Goal: Complete application form: Complete application form

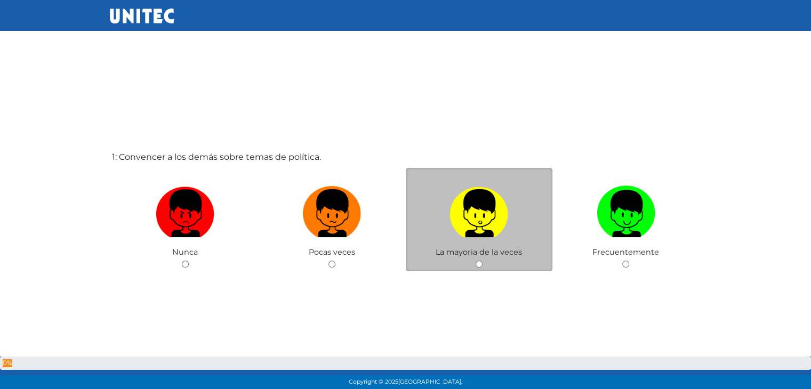
click at [480, 265] on input "radio" at bounding box center [479, 264] width 7 height 7
radio input "true"
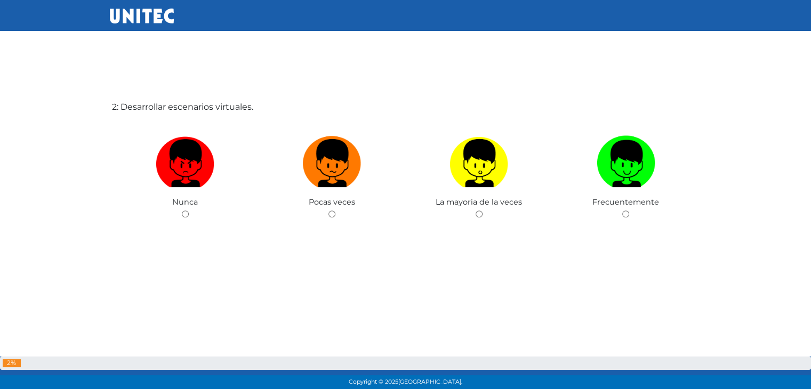
scroll to position [443, 0]
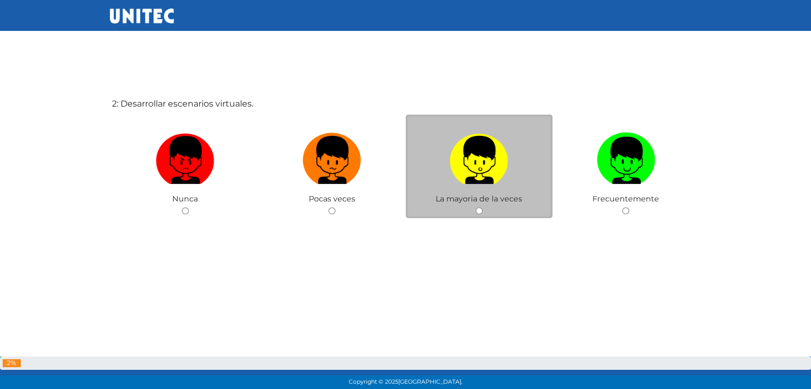
click at [482, 213] on div "La mayoria de la veces" at bounding box center [479, 167] width 147 height 104
click at [480, 211] on input "radio" at bounding box center [479, 210] width 7 height 7
radio input "true"
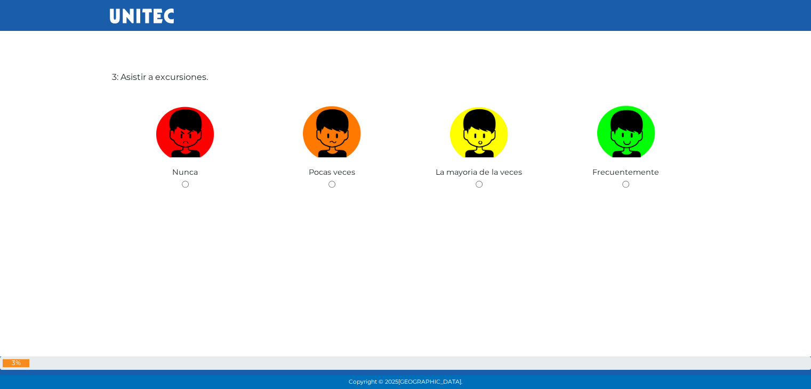
scroll to position [858, 0]
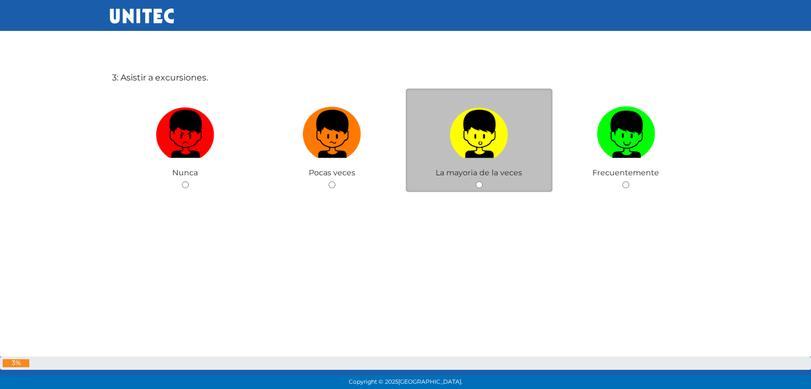
click at [478, 184] on input "radio" at bounding box center [479, 184] width 7 height 7
radio input "true"
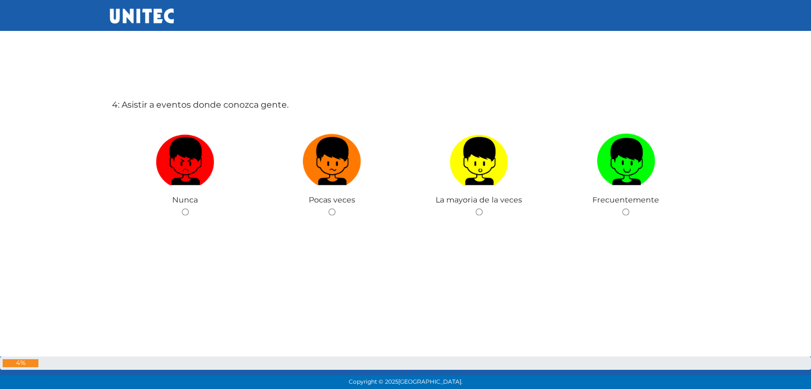
scroll to position [1221, 0]
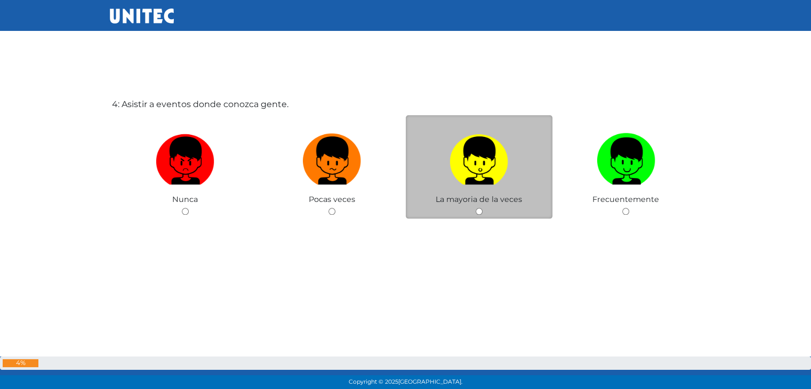
click at [478, 212] on input "radio" at bounding box center [479, 211] width 7 height 7
radio input "true"
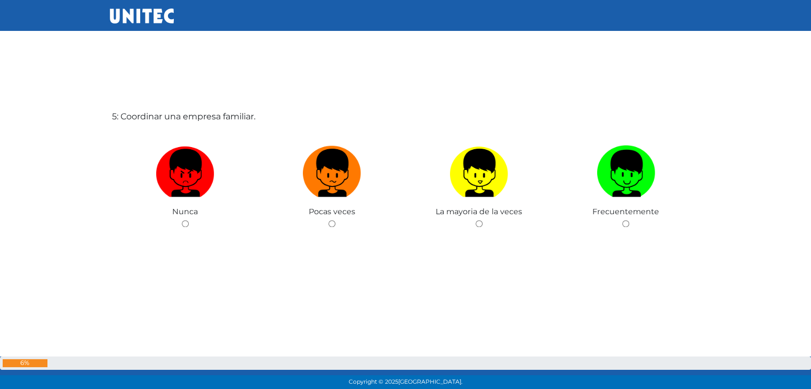
scroll to position [1598, 0]
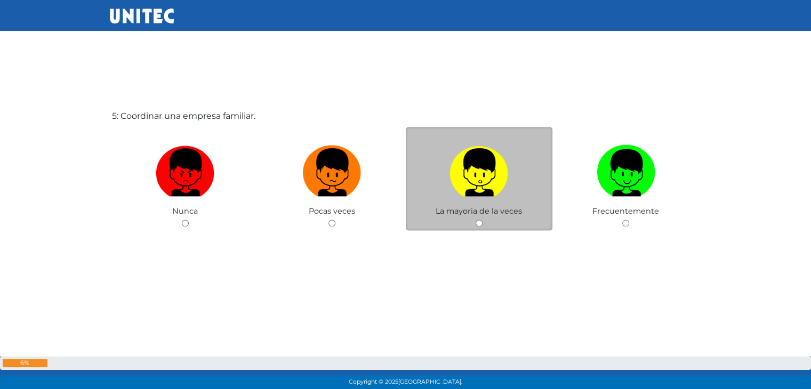
click at [477, 224] on input "radio" at bounding box center [479, 223] width 7 height 7
radio input "true"
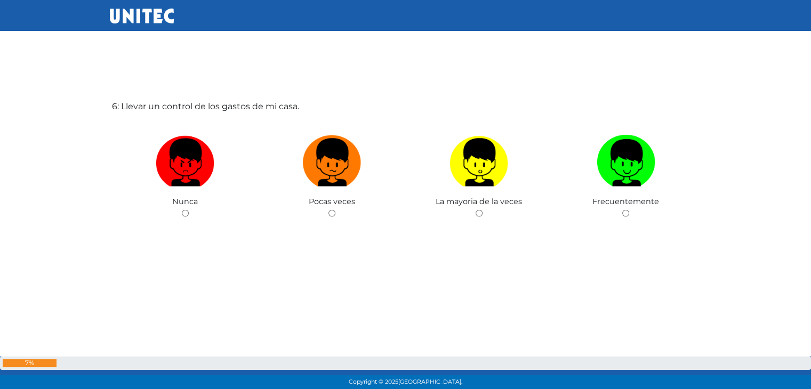
scroll to position [1999, 0]
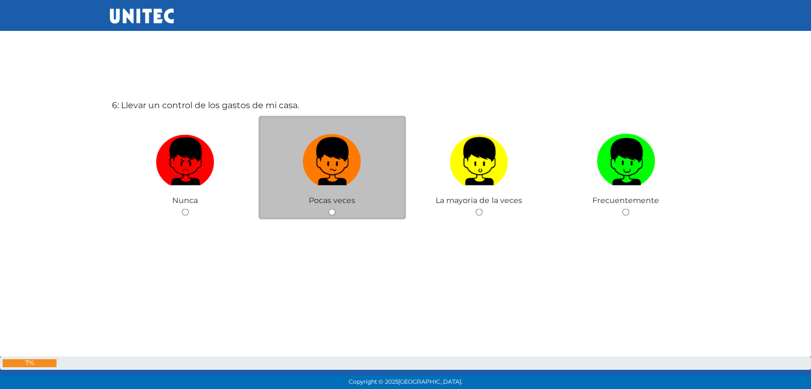
click at [332, 212] on input "radio" at bounding box center [332, 212] width 7 height 7
radio input "true"
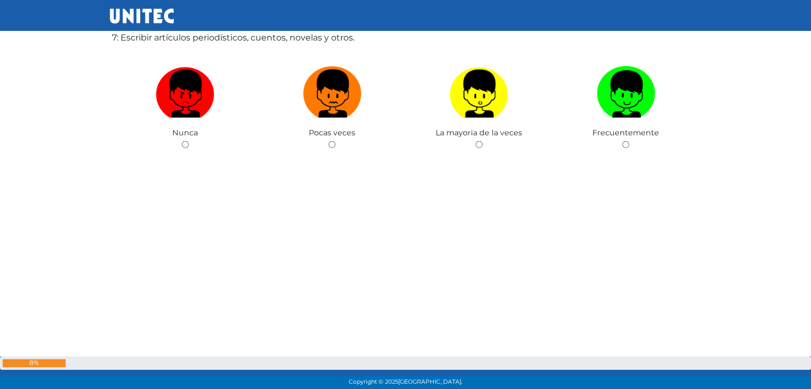
scroll to position [2453, 0]
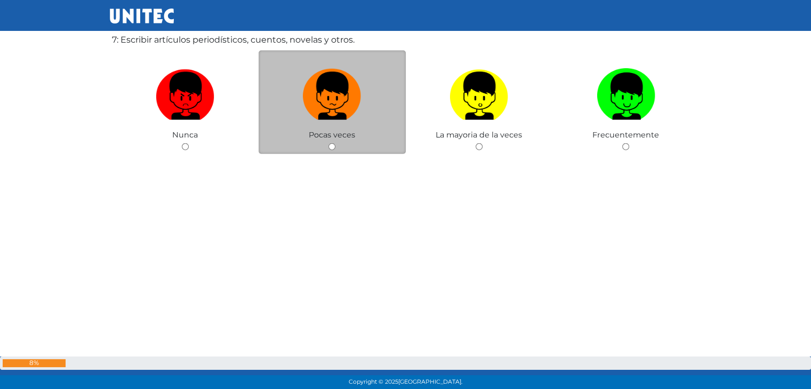
click at [332, 146] on input "radio" at bounding box center [332, 146] width 7 height 7
radio input "true"
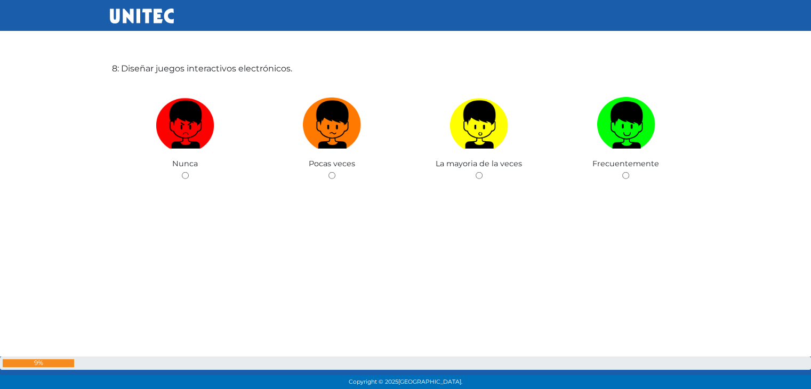
scroll to position [2814, 0]
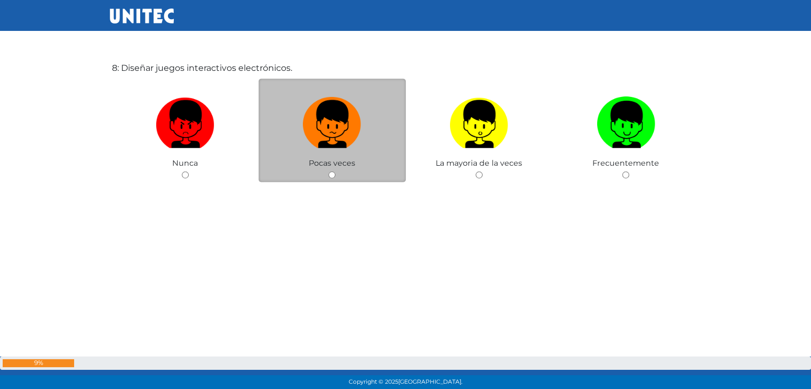
click at [331, 175] on input "radio" at bounding box center [332, 175] width 7 height 7
radio input "true"
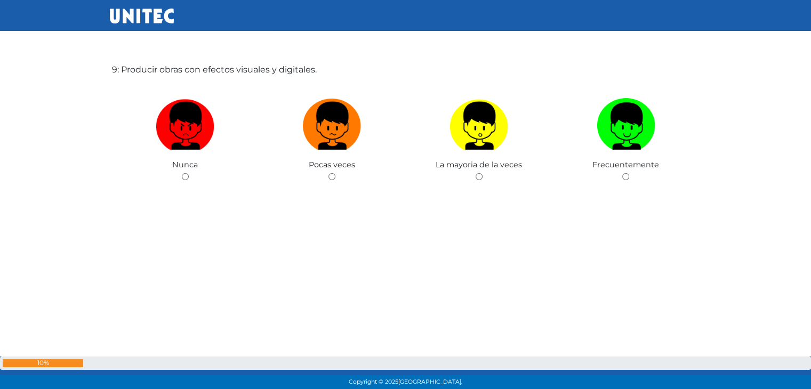
scroll to position [3187, 0]
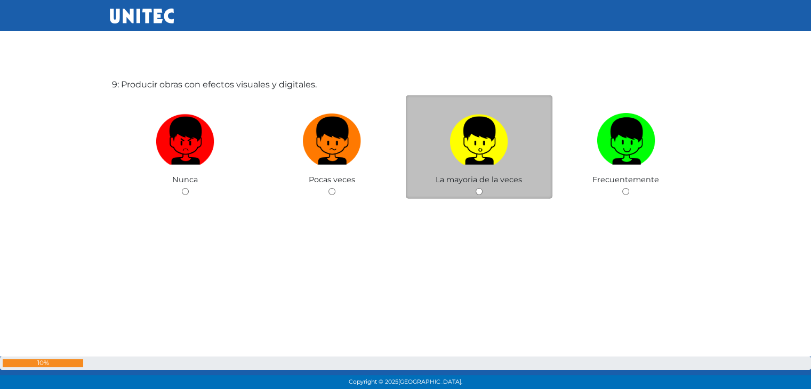
click at [477, 189] on input "radio" at bounding box center [479, 191] width 7 height 7
radio input "true"
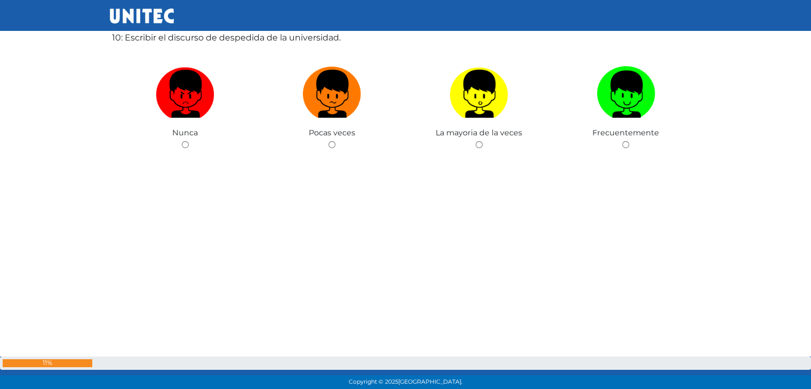
scroll to position [3624, 0]
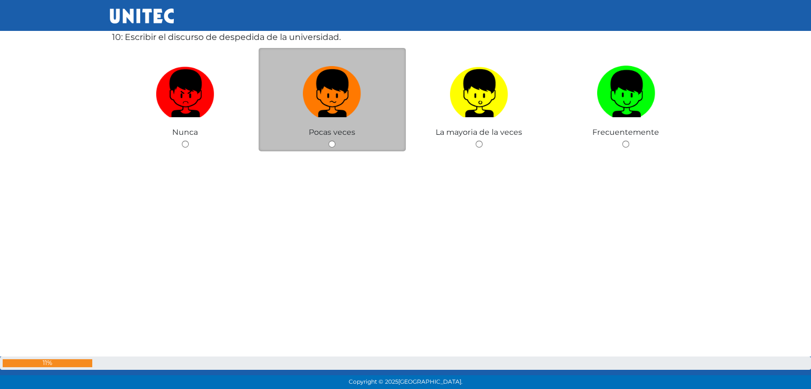
click at [331, 142] on input "radio" at bounding box center [332, 144] width 7 height 7
radio input "true"
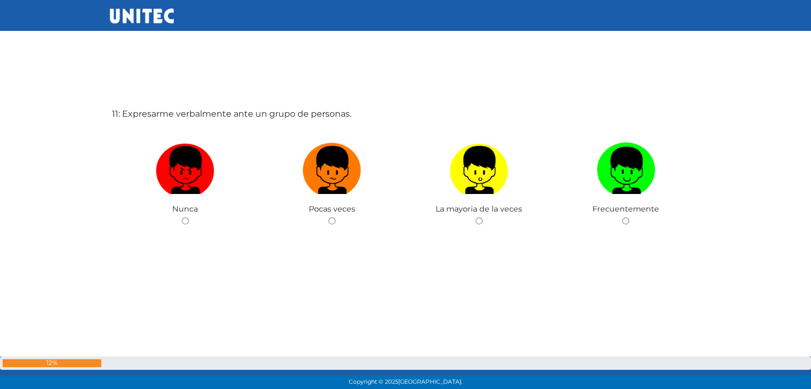
scroll to position [3945, 0]
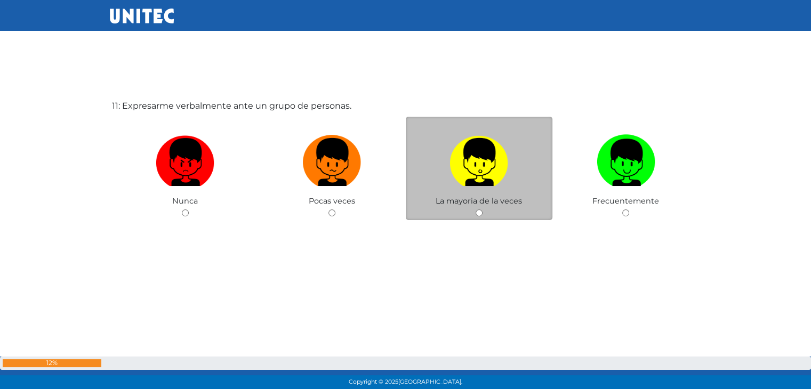
click at [477, 210] on input "radio" at bounding box center [479, 213] width 7 height 7
radio input "true"
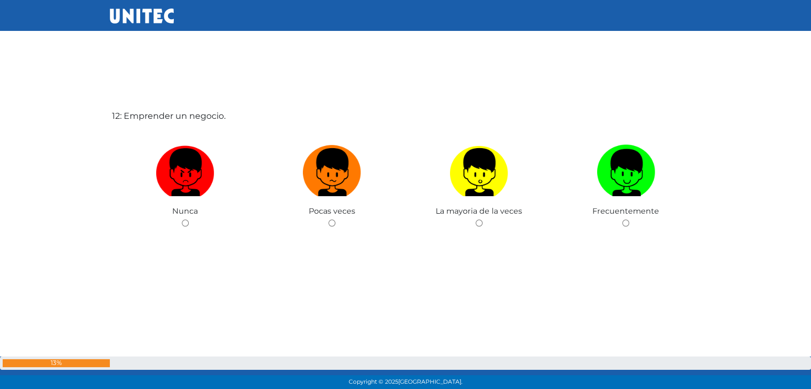
scroll to position [4334, 0]
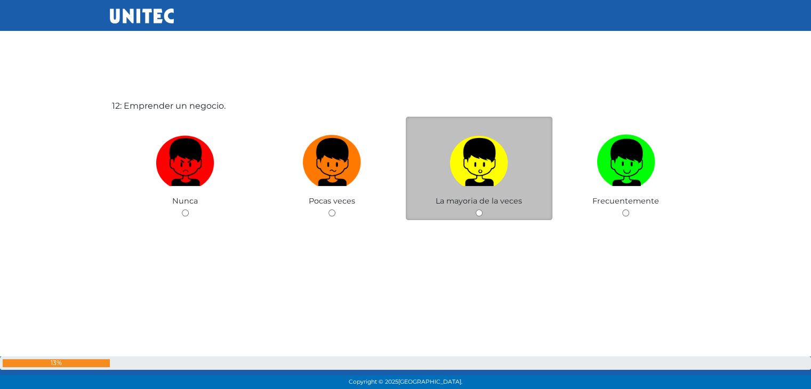
click at [477, 210] on input "radio" at bounding box center [479, 213] width 7 height 7
radio input "true"
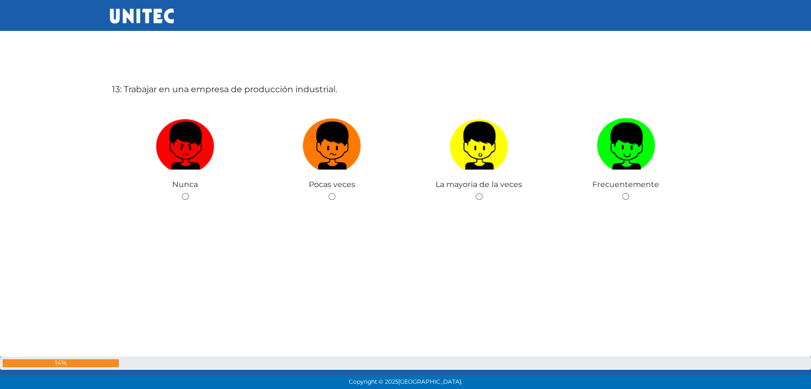
scroll to position [4741, 0]
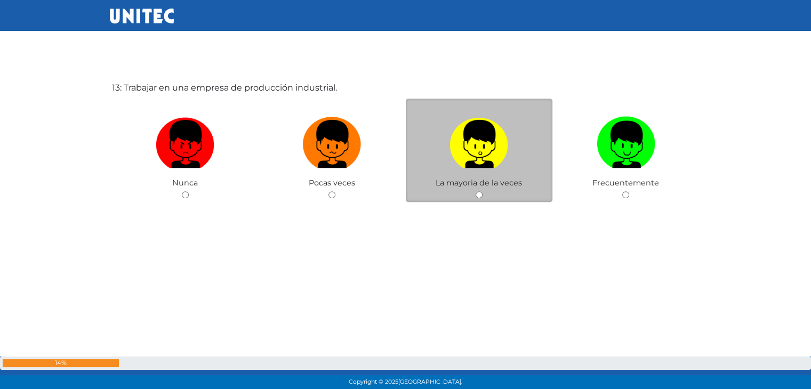
click at [481, 192] on input "radio" at bounding box center [479, 194] width 7 height 7
radio input "true"
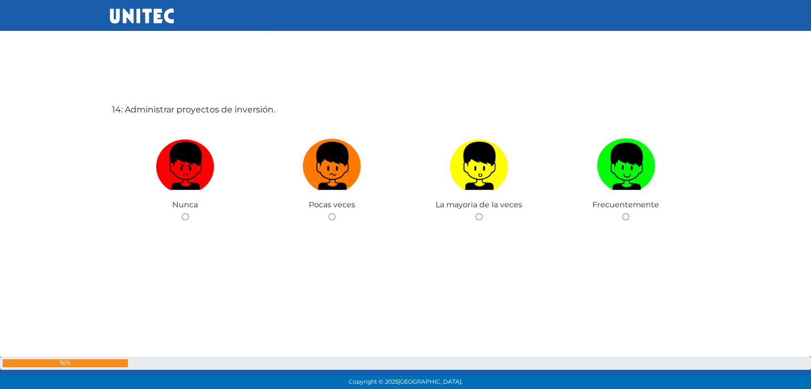
scroll to position [5112, 0]
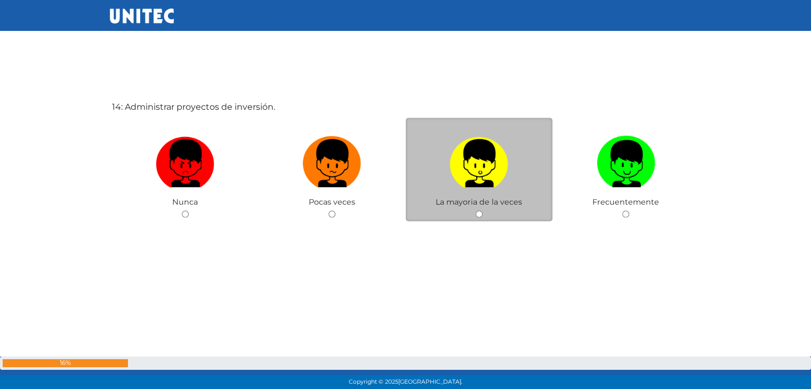
click at [478, 212] on input "radio" at bounding box center [479, 214] width 7 height 7
radio input "true"
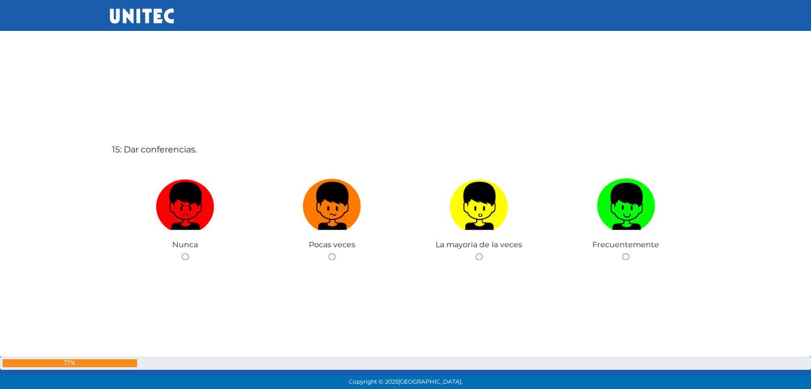
scroll to position [5459, 0]
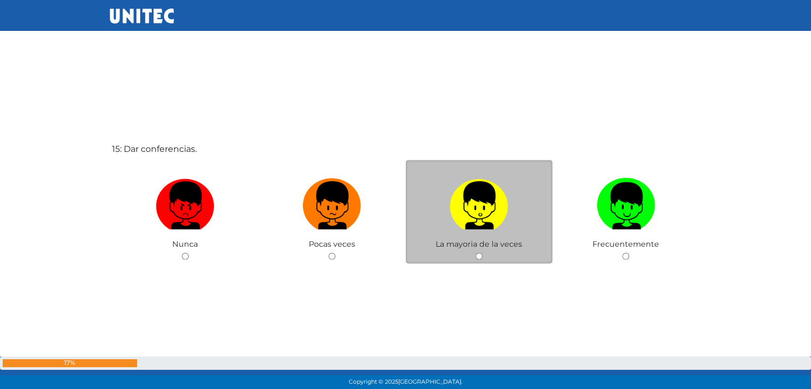
click at [481, 255] on input "radio" at bounding box center [479, 256] width 7 height 7
radio input "true"
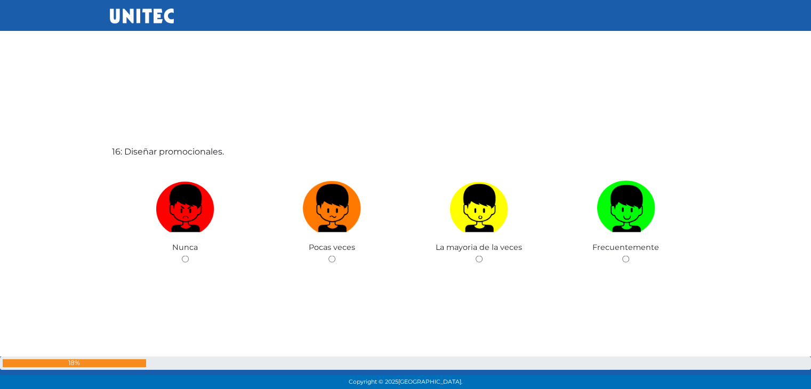
scroll to position [5845, 0]
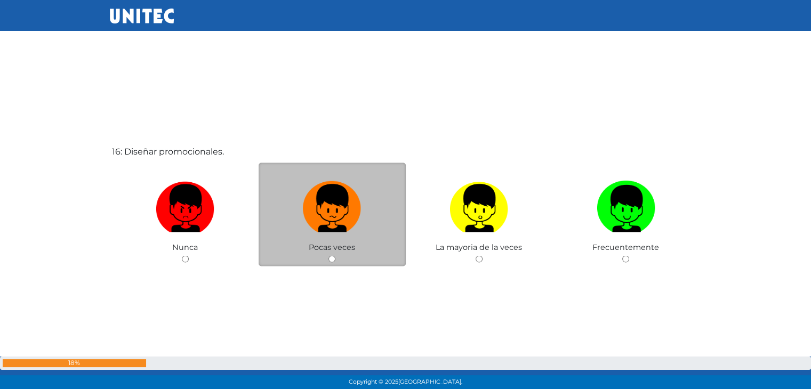
click at [332, 257] on input "radio" at bounding box center [332, 258] width 7 height 7
radio input "true"
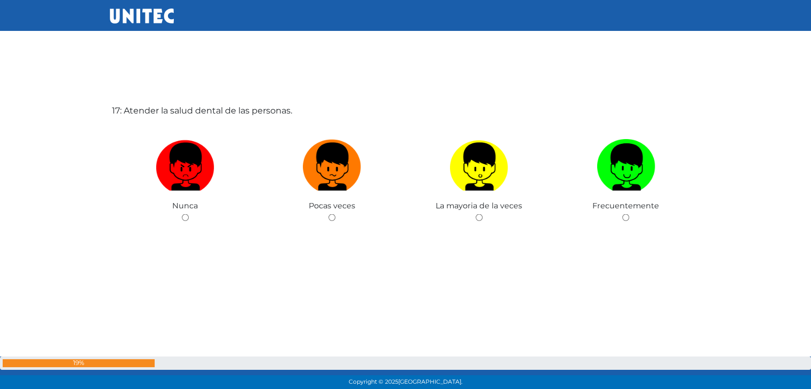
scroll to position [6280, 0]
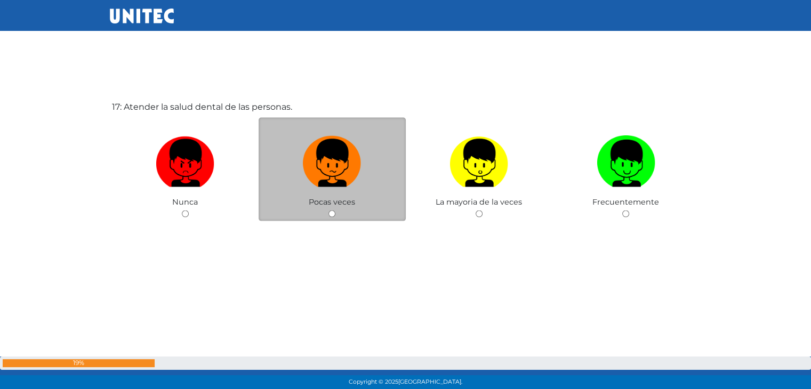
click at [331, 212] on input "radio" at bounding box center [332, 214] width 7 height 7
radio input "true"
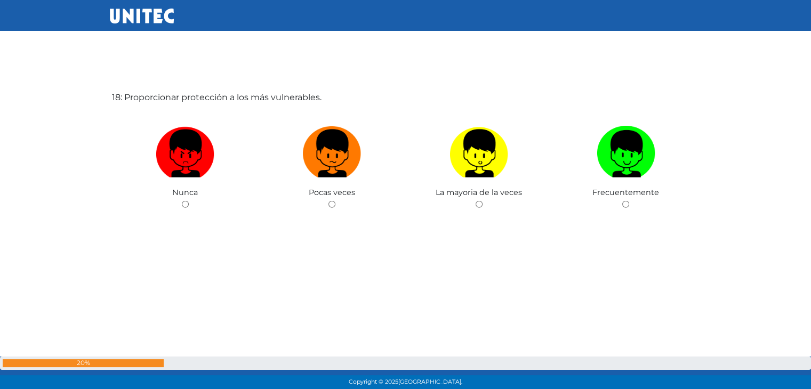
scroll to position [6683, 0]
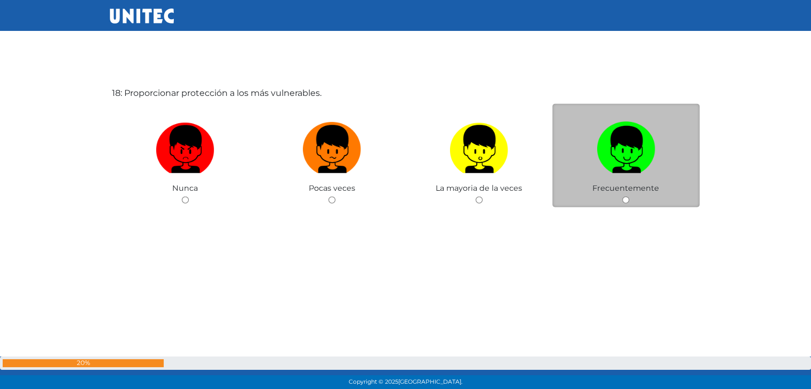
click at [626, 198] on input "radio" at bounding box center [625, 200] width 7 height 7
radio input "true"
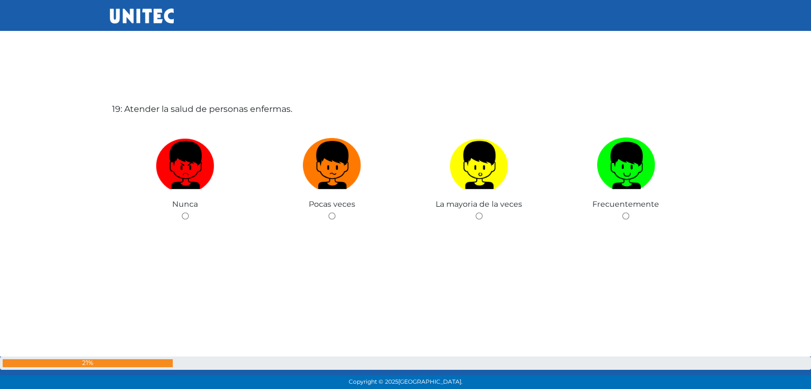
scroll to position [7057, 0]
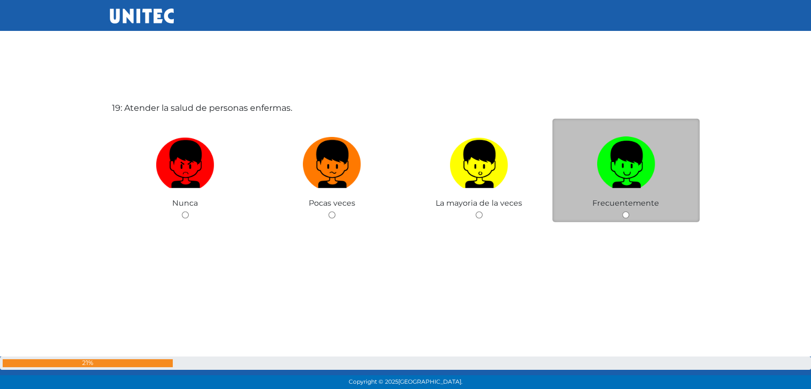
click at [624, 212] on input "radio" at bounding box center [625, 215] width 7 height 7
radio input "true"
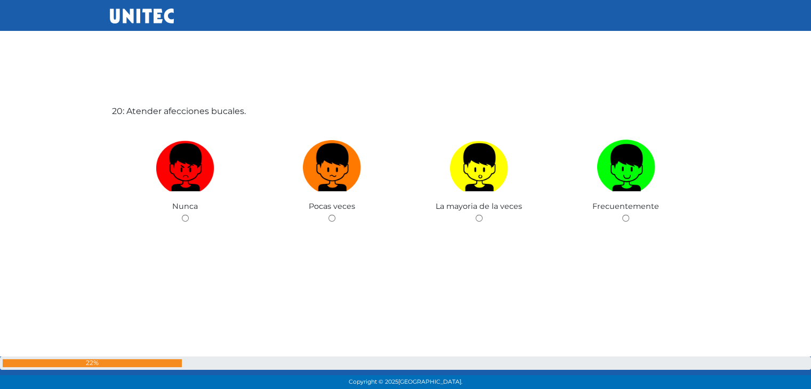
scroll to position [7447, 0]
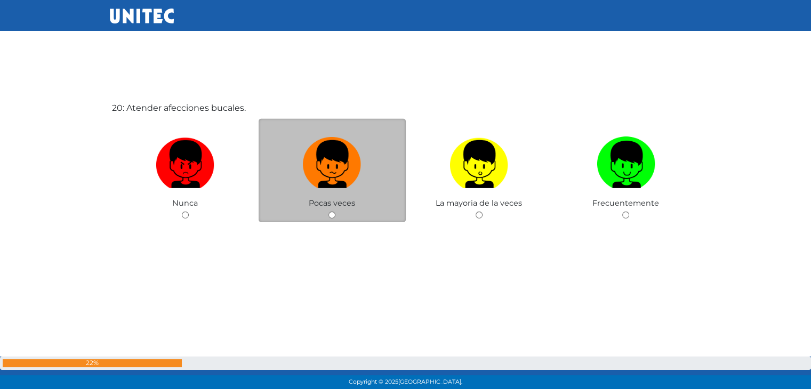
click at [331, 212] on input "radio" at bounding box center [332, 215] width 7 height 7
radio input "true"
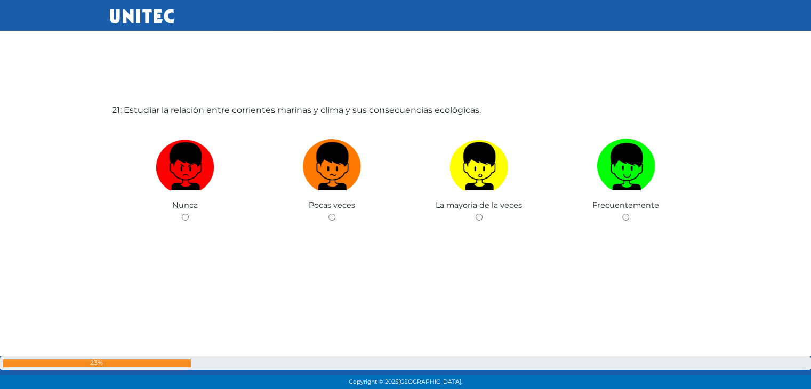
scroll to position [7836, 0]
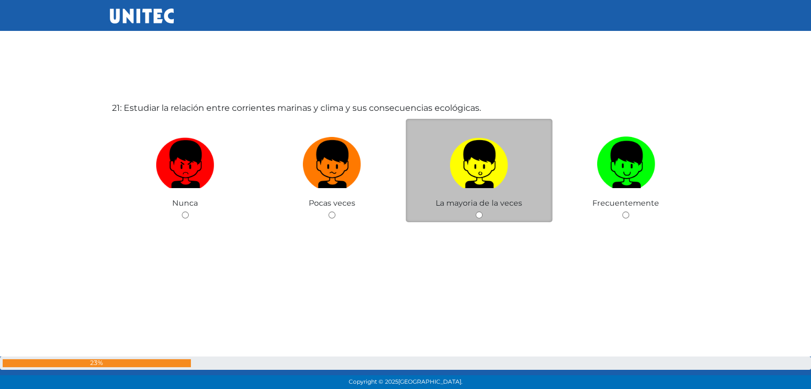
click at [478, 212] on input "radio" at bounding box center [479, 215] width 7 height 7
radio input "true"
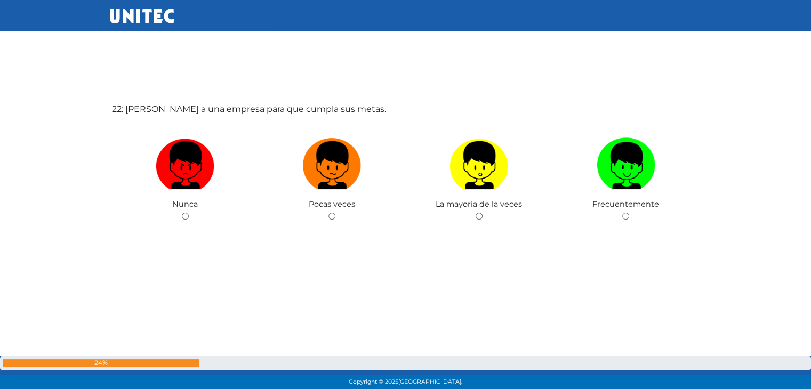
scroll to position [8225, 0]
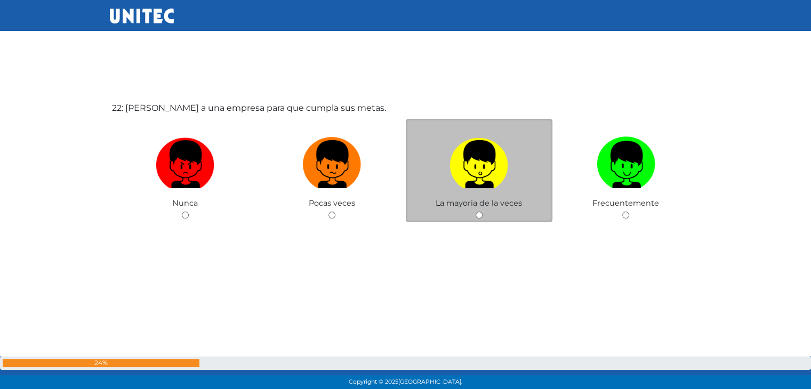
click at [478, 212] on input "radio" at bounding box center [479, 215] width 7 height 7
radio input "true"
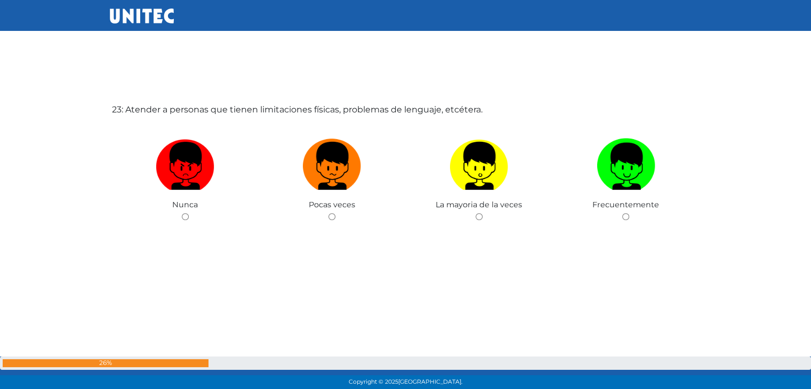
scroll to position [8614, 0]
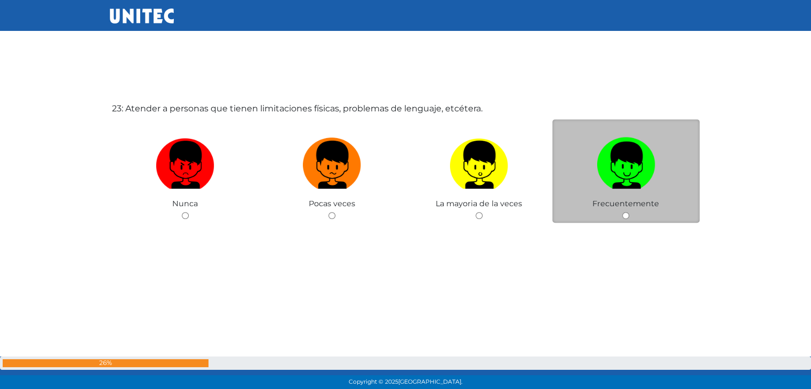
click at [625, 212] on input "radio" at bounding box center [625, 215] width 7 height 7
radio input "true"
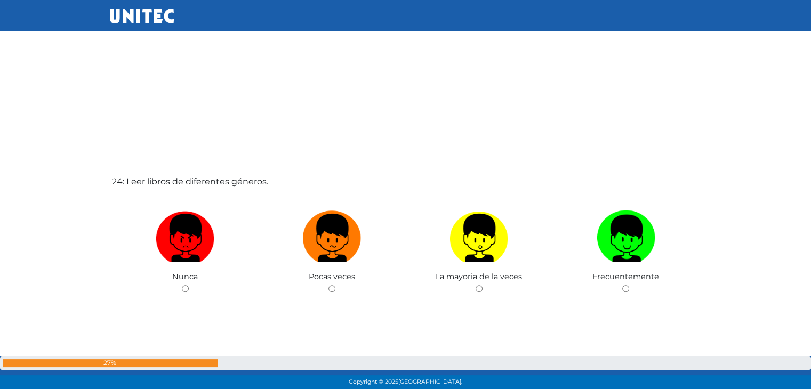
scroll to position [8932, 0]
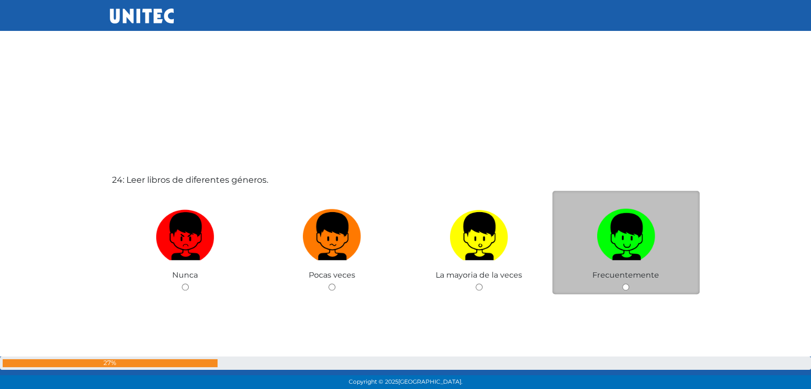
click at [625, 284] on input "radio" at bounding box center [625, 287] width 7 height 7
radio input "true"
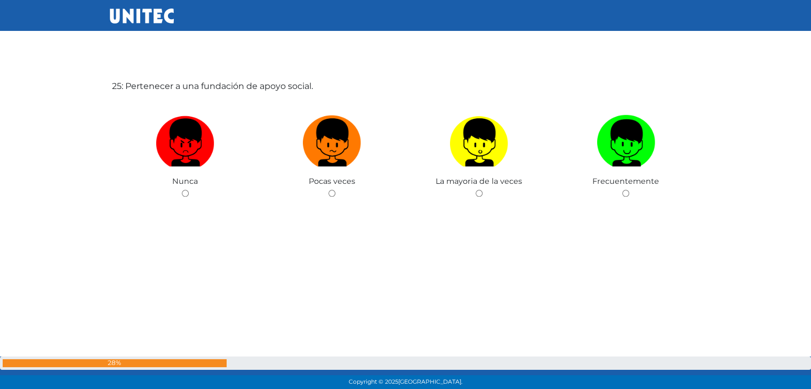
scroll to position [9424, 0]
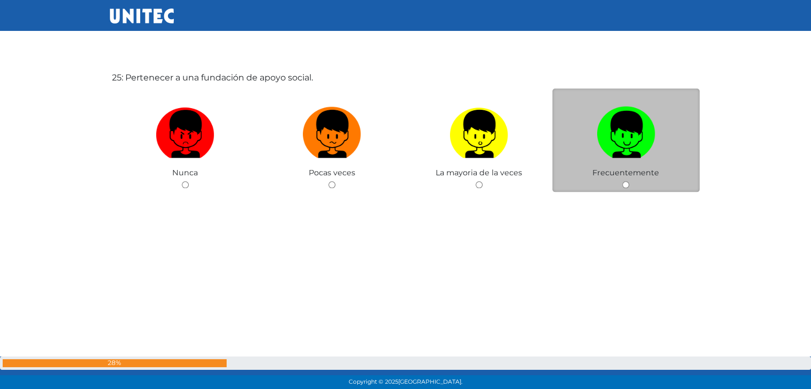
click at [624, 181] on input "radio" at bounding box center [625, 184] width 7 height 7
radio input "true"
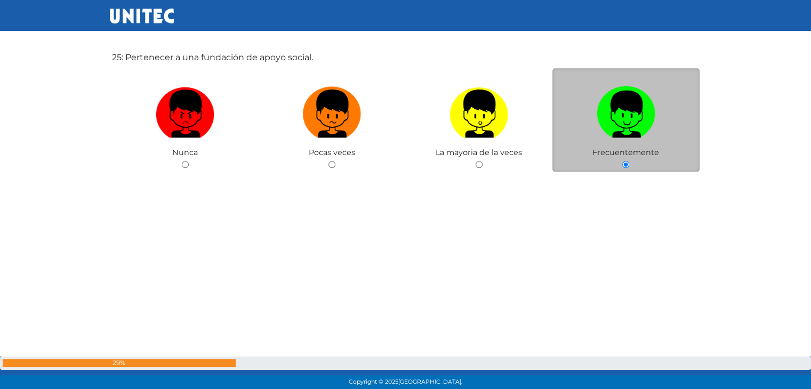
click at [624, 179] on div "25: Pertenecer a una fundación de apoyo social. Nunca Pocas veces La mayoria de…" at bounding box center [406, 148] width 592 height 389
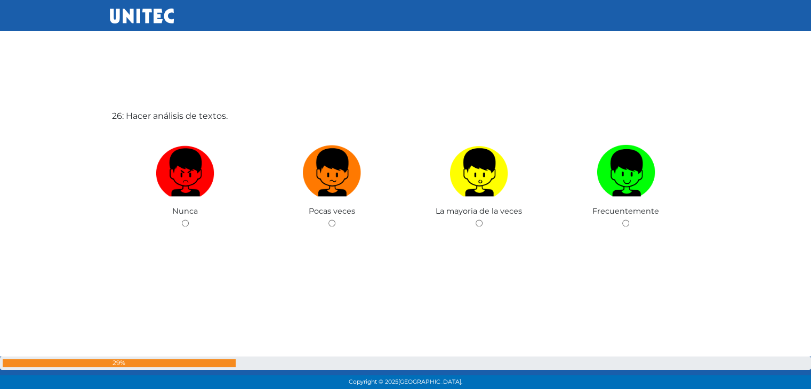
scroll to position [9775, 0]
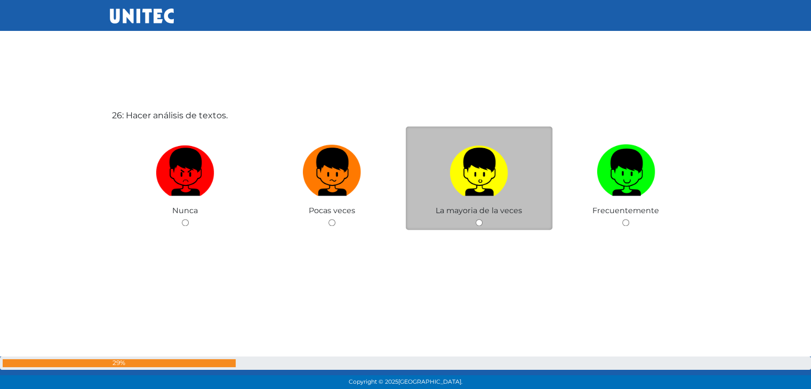
click at [478, 219] on input "radio" at bounding box center [479, 222] width 7 height 7
radio input "true"
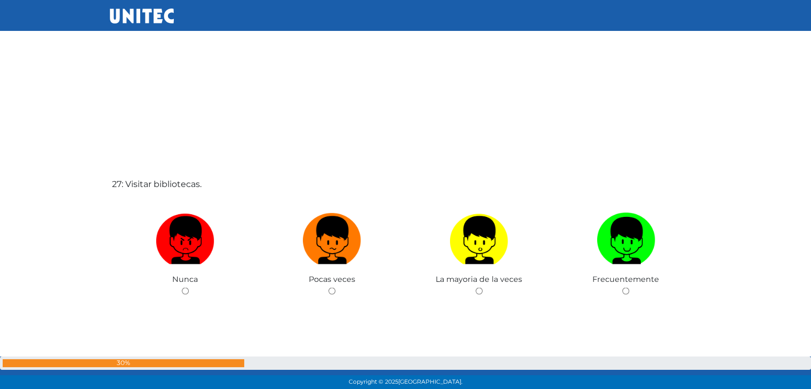
scroll to position [10103, 0]
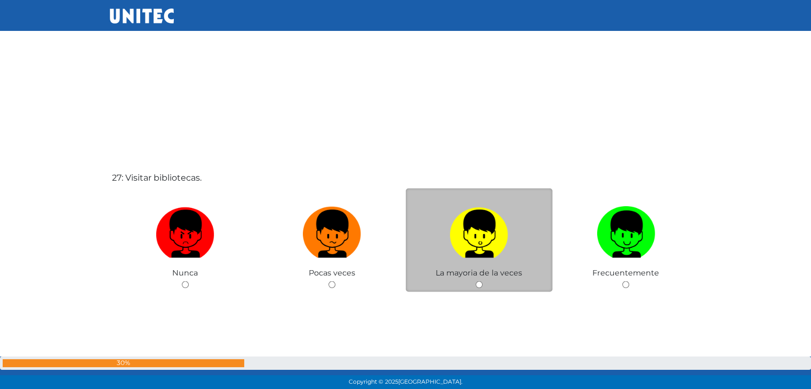
click at [480, 281] on input "radio" at bounding box center [479, 284] width 7 height 7
radio input "true"
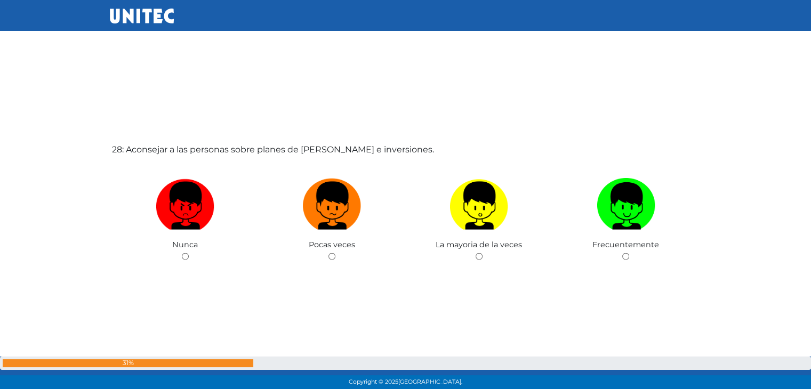
scroll to position [10533, 0]
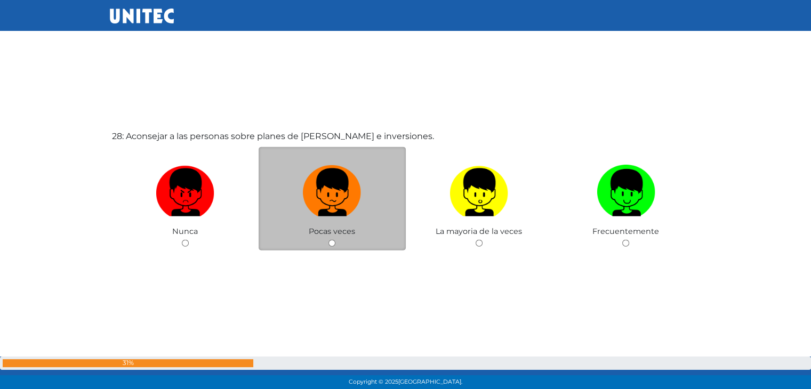
click at [331, 242] on div "Pocas veces" at bounding box center [332, 199] width 147 height 104
click at [331, 240] on input "radio" at bounding box center [332, 243] width 7 height 7
radio input "true"
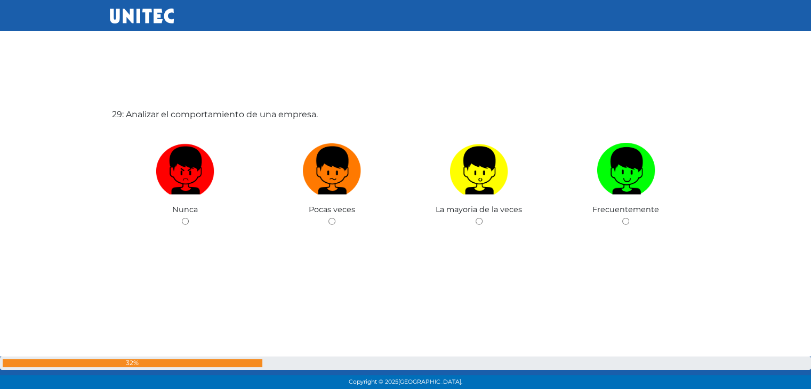
scroll to position [10948, 0]
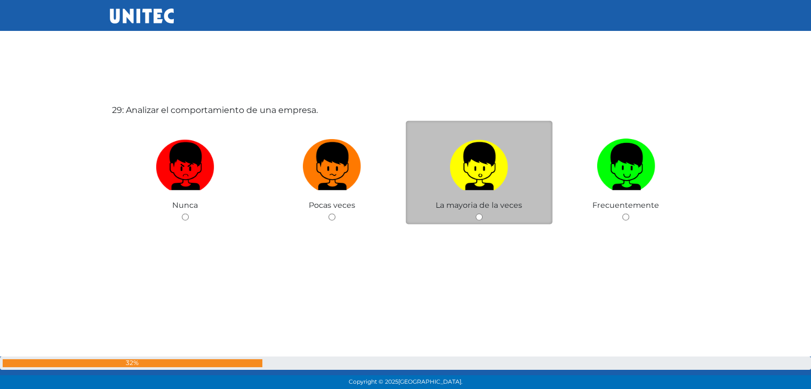
click at [481, 214] on input "radio" at bounding box center [479, 217] width 7 height 7
radio input "true"
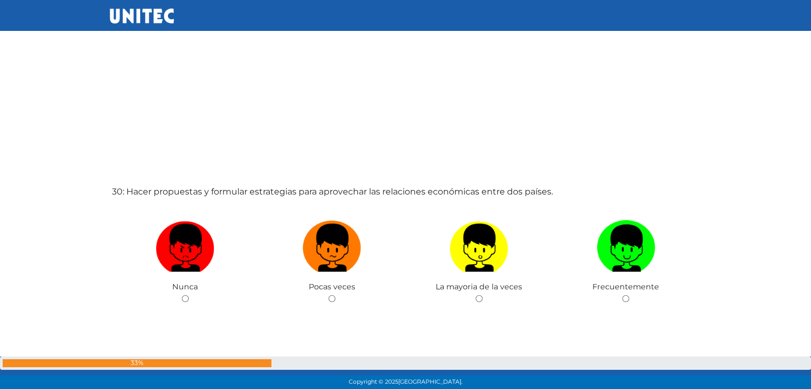
scroll to position [11257, 0]
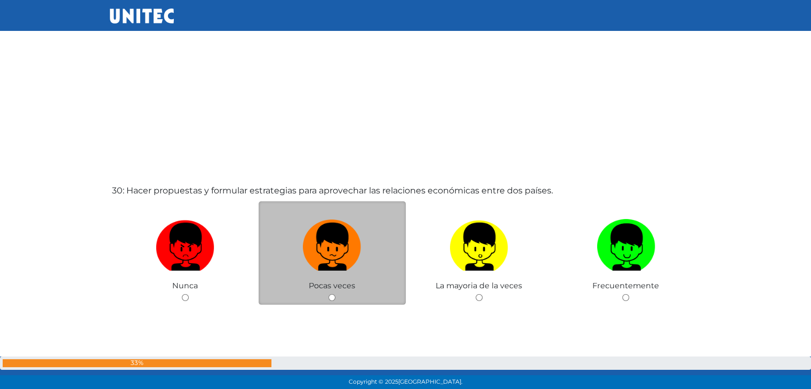
click at [331, 294] on input "radio" at bounding box center [332, 297] width 7 height 7
radio input "true"
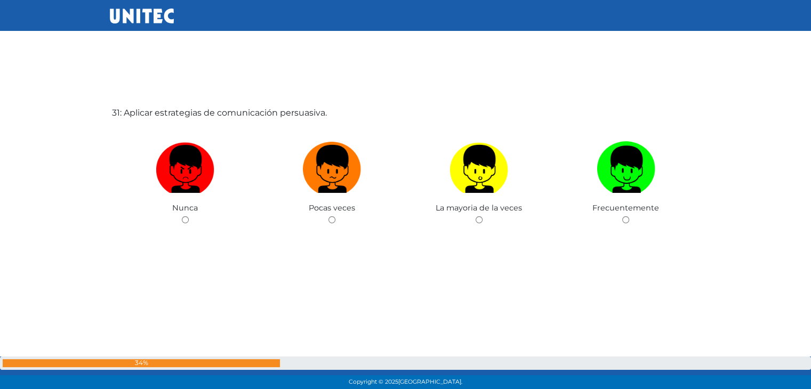
scroll to position [11727, 0]
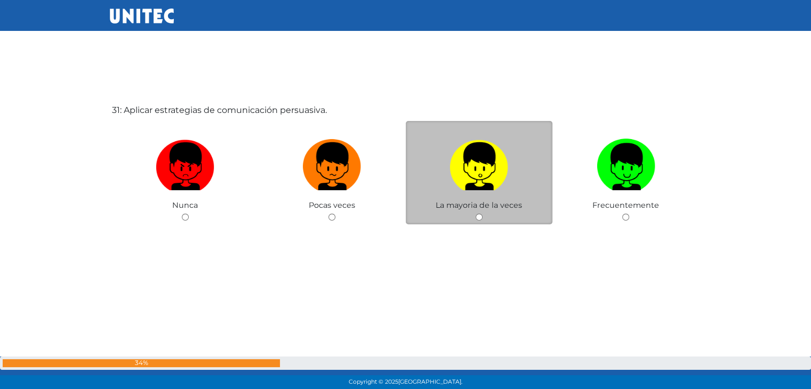
click at [478, 214] on input "radio" at bounding box center [479, 217] width 7 height 7
radio input "true"
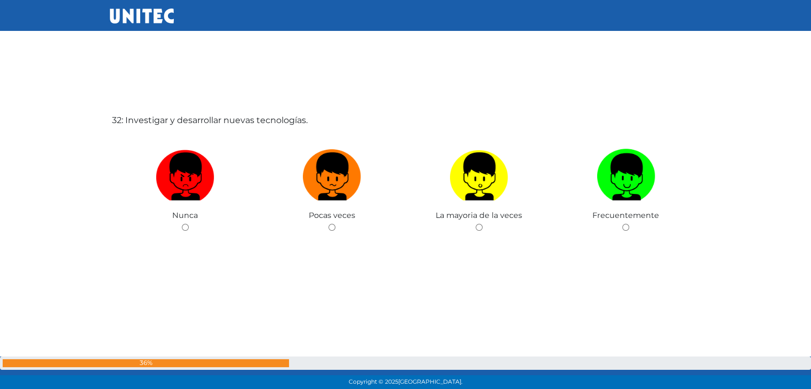
scroll to position [12116, 0]
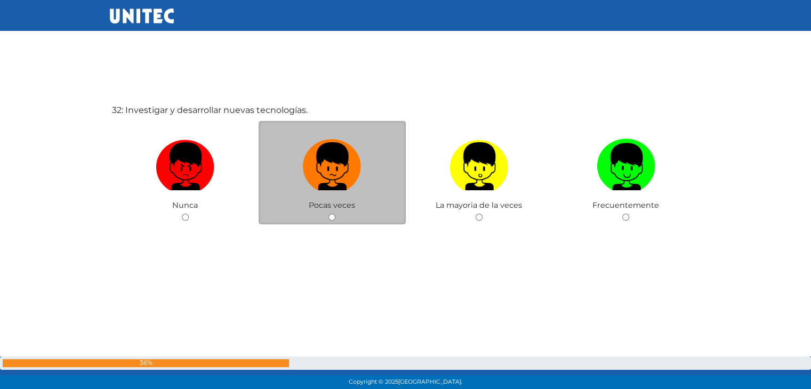
click at [331, 214] on input "radio" at bounding box center [332, 217] width 7 height 7
radio input "true"
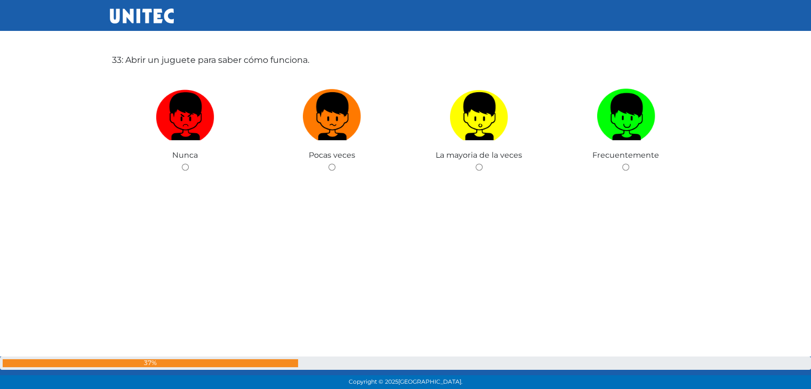
scroll to position [12555, 0]
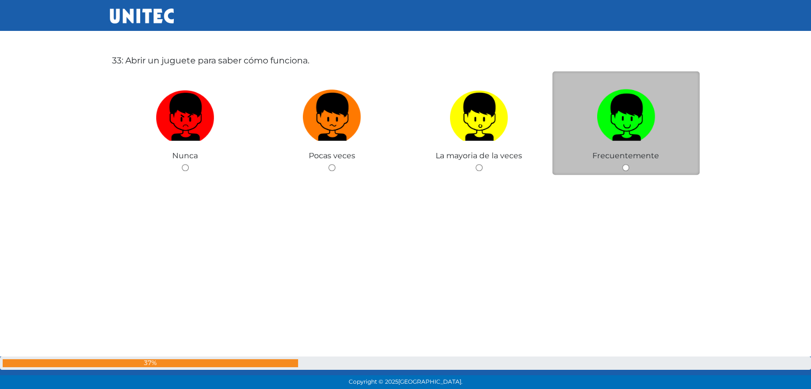
click at [624, 164] on input "radio" at bounding box center [625, 167] width 7 height 7
radio input "true"
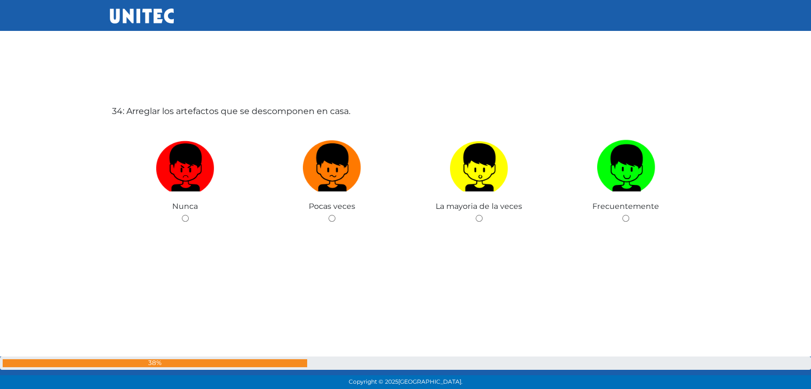
scroll to position [12894, 0]
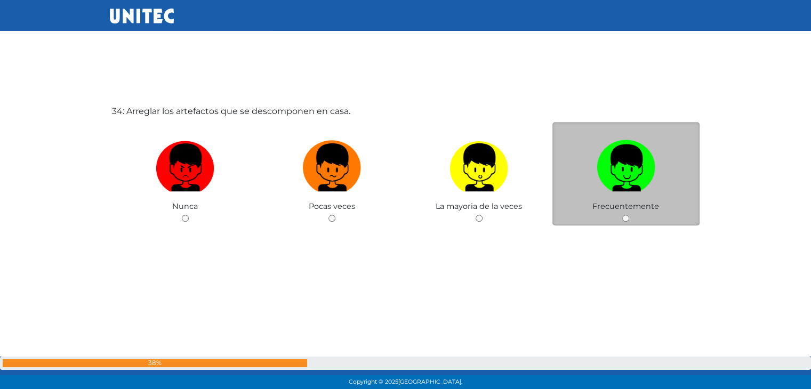
click at [624, 215] on input "radio" at bounding box center [625, 218] width 7 height 7
radio input "true"
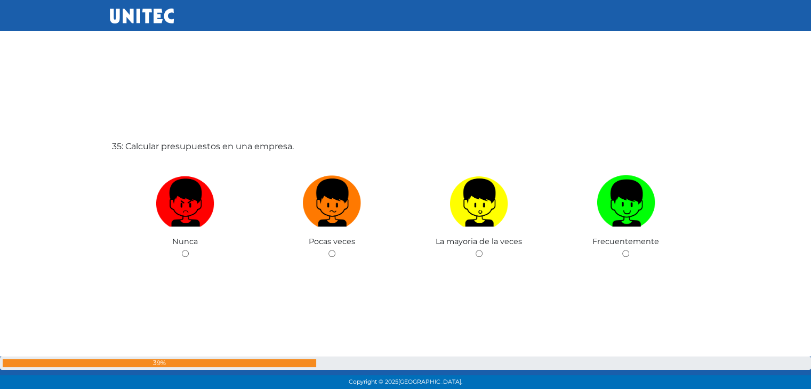
scroll to position [13248, 0]
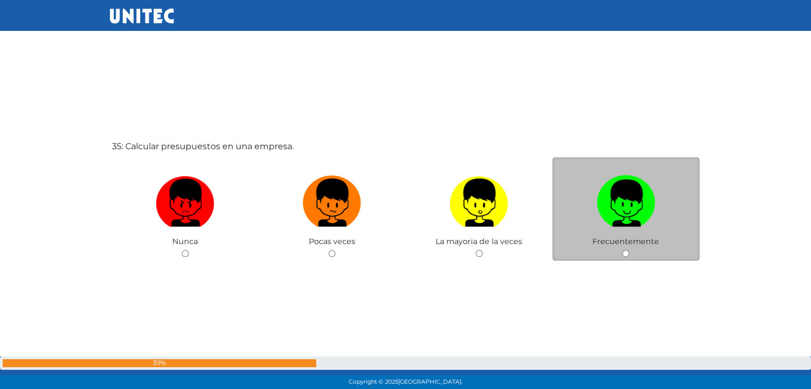
click at [625, 250] on input "radio" at bounding box center [625, 253] width 7 height 7
radio input "true"
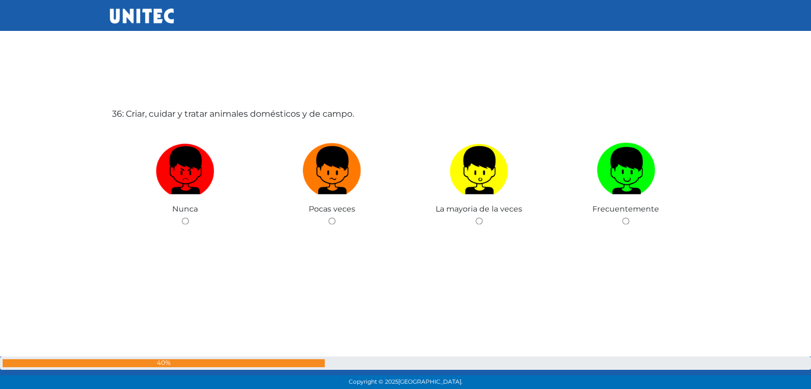
scroll to position [13673, 0]
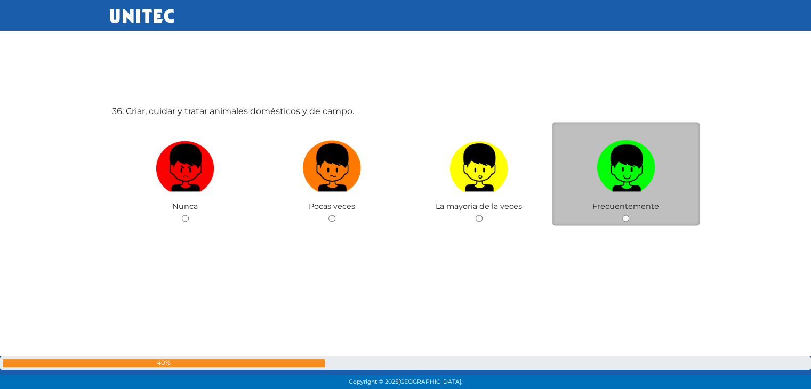
click at [626, 215] on input "radio" at bounding box center [625, 218] width 7 height 7
radio input "true"
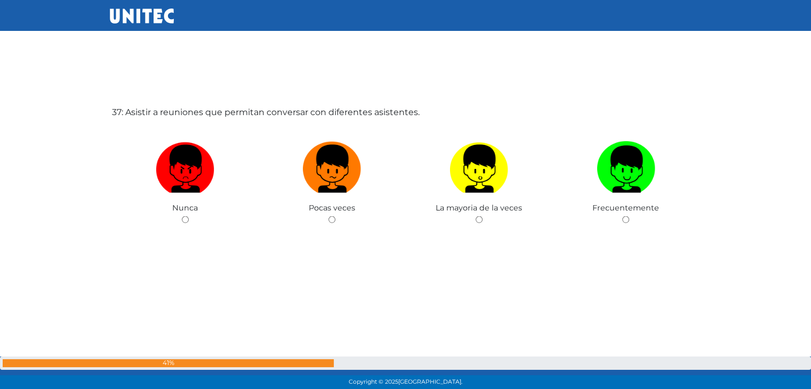
scroll to position [14062, 0]
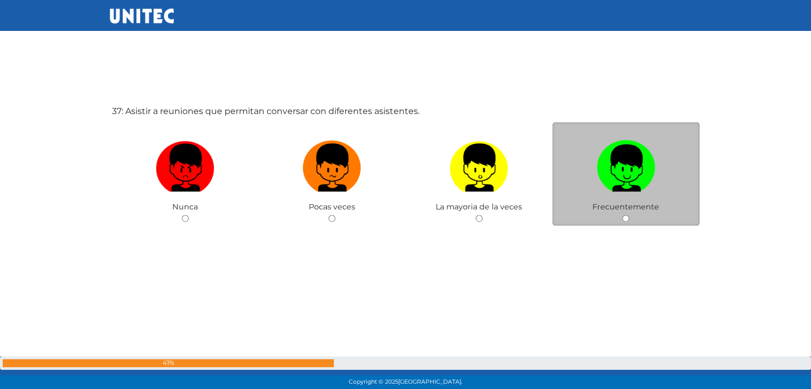
click at [626, 215] on input "radio" at bounding box center [625, 218] width 7 height 7
radio input "true"
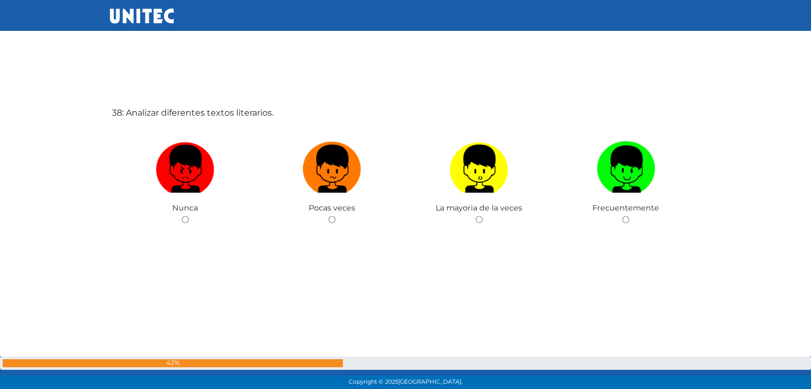
scroll to position [14451, 0]
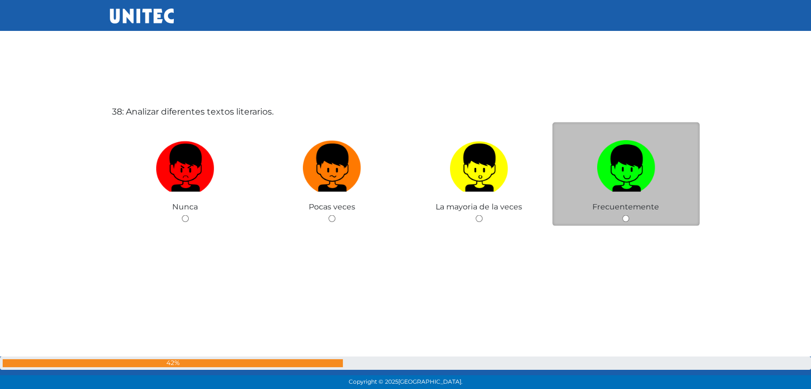
click at [626, 215] on input "radio" at bounding box center [625, 218] width 7 height 7
radio input "true"
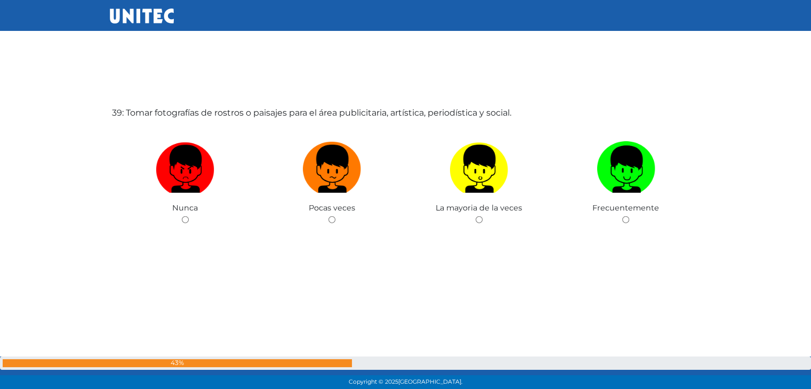
scroll to position [14840, 0]
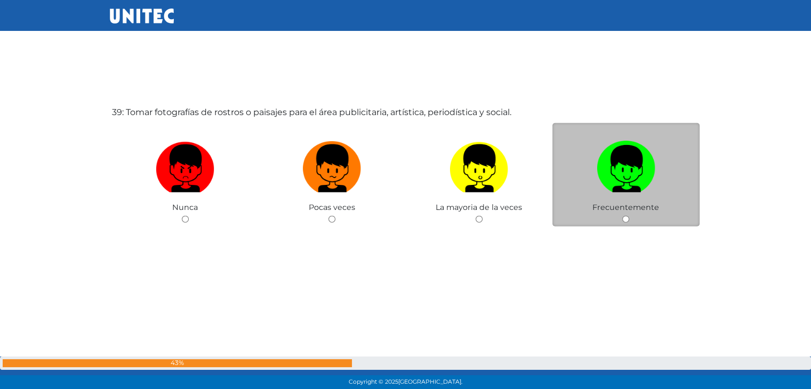
click at [626, 216] on input "radio" at bounding box center [625, 219] width 7 height 7
radio input "true"
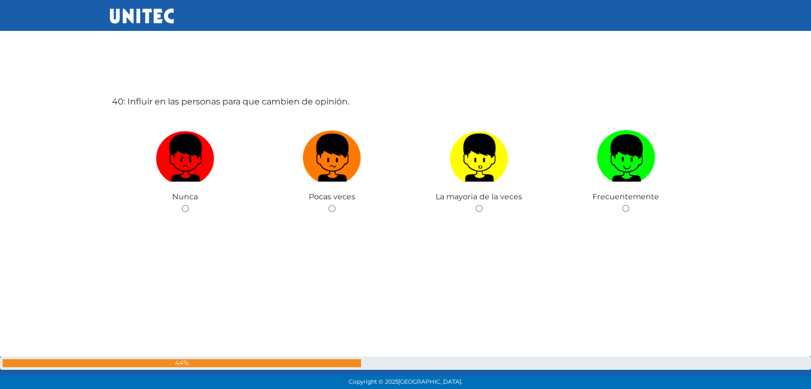
scroll to position [15240, 0]
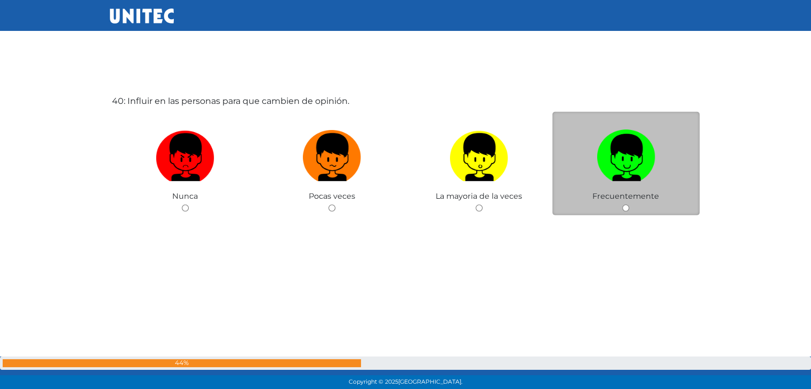
click at [625, 205] on input "radio" at bounding box center [625, 208] width 7 height 7
radio input "true"
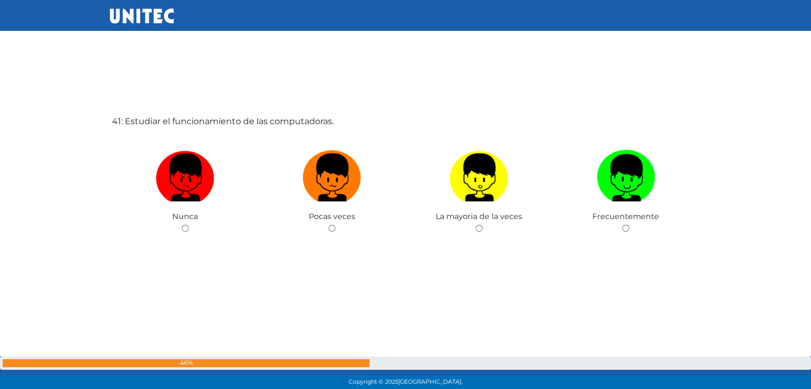
scroll to position [15618, 0]
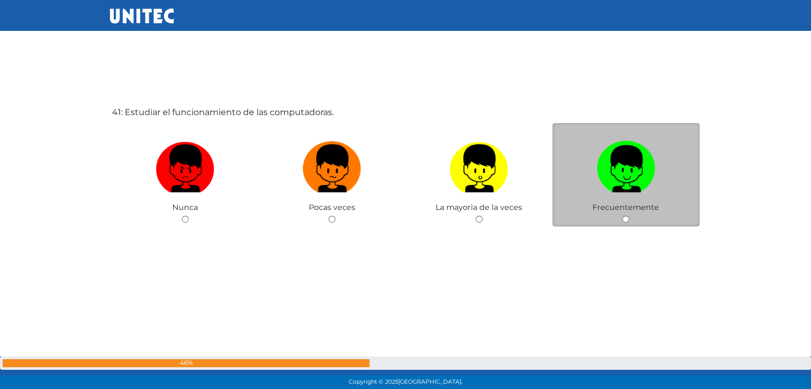
click at [626, 216] on input "radio" at bounding box center [625, 219] width 7 height 7
radio input "true"
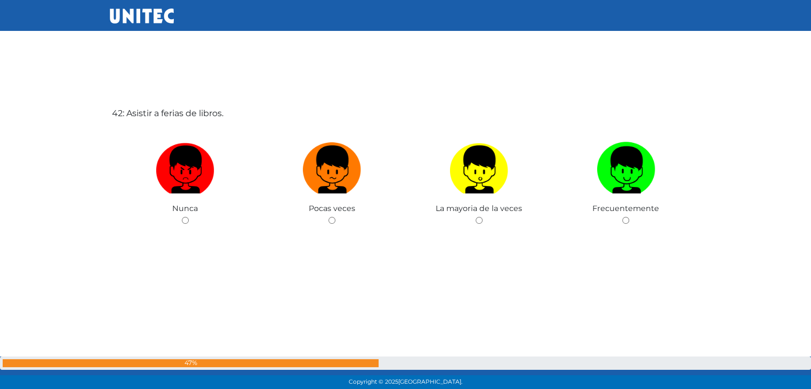
scroll to position [16008, 0]
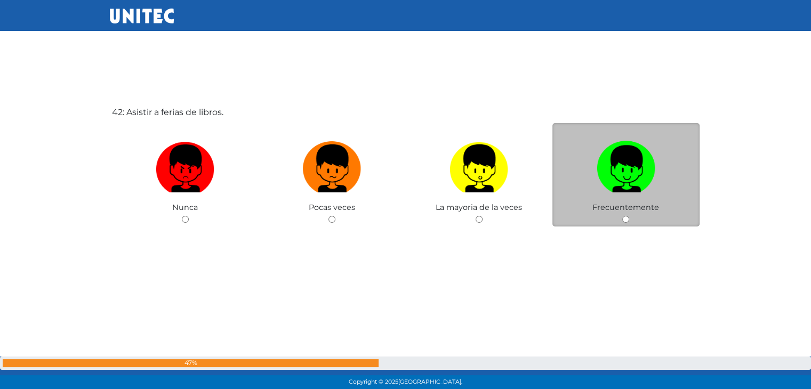
click at [626, 216] on input "radio" at bounding box center [625, 219] width 7 height 7
radio input "true"
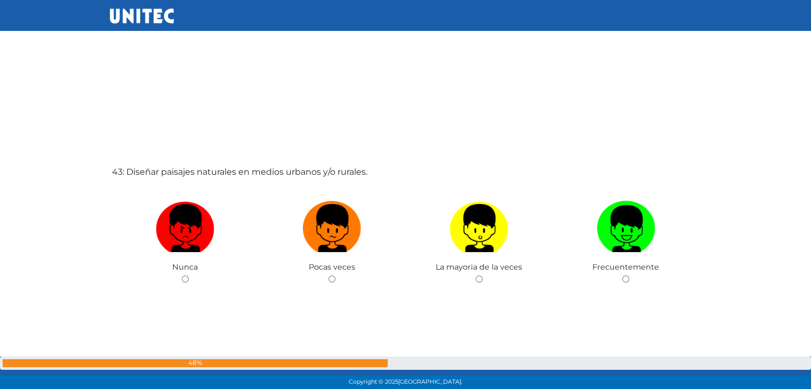
scroll to position [16338, 0]
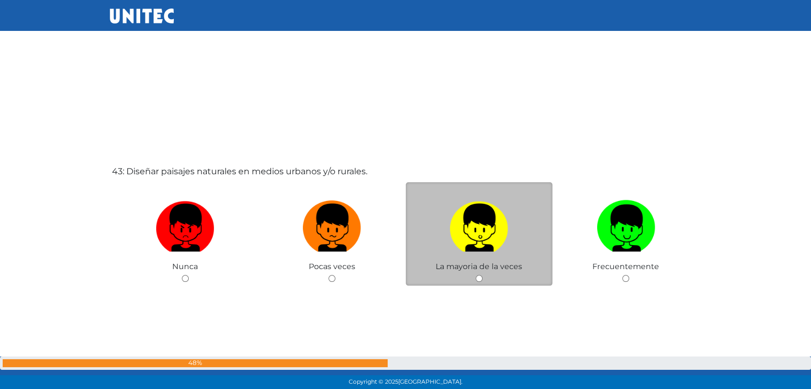
click at [479, 275] on input "radio" at bounding box center [479, 278] width 7 height 7
radio input "true"
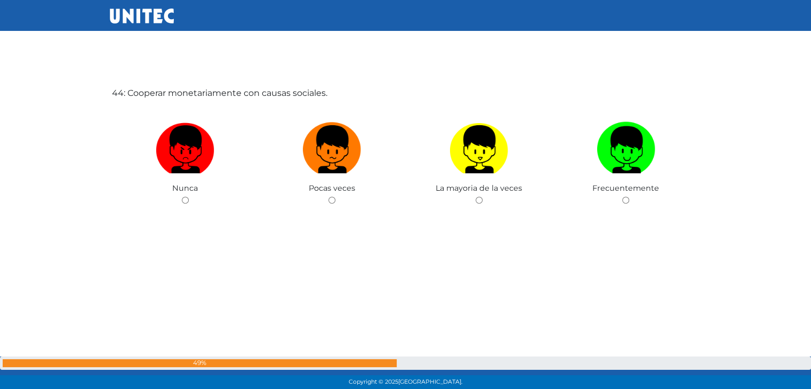
scroll to position [16806, 0]
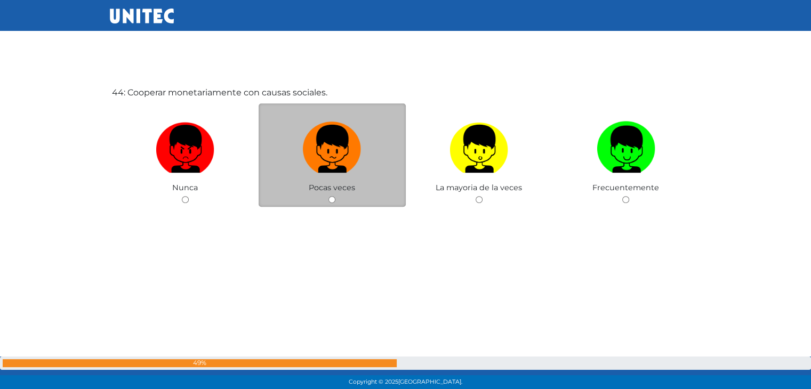
click at [329, 196] on input "radio" at bounding box center [332, 199] width 7 height 7
radio input "true"
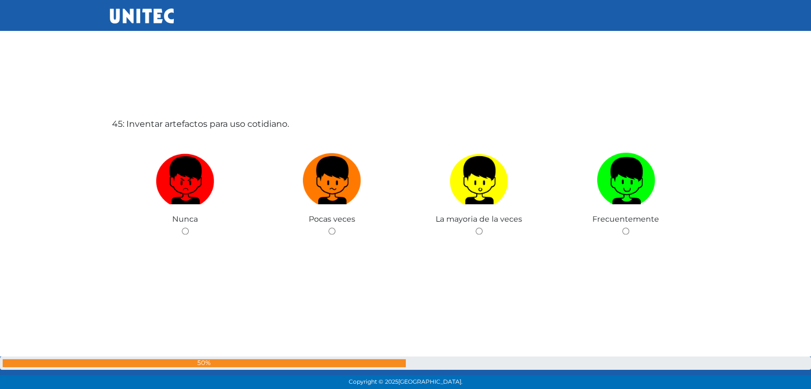
scroll to position [17175, 0]
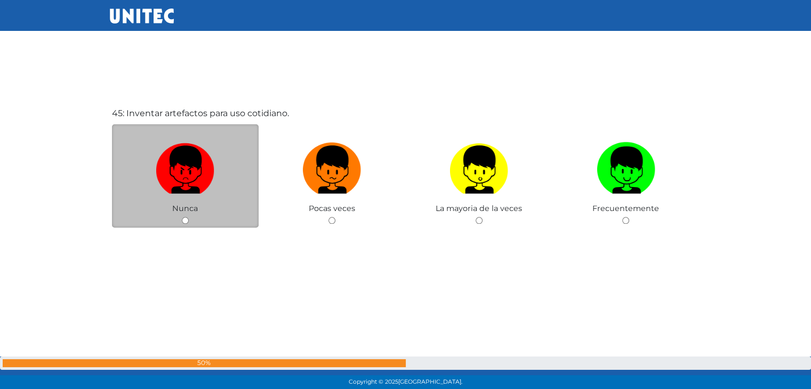
click at [186, 217] on input "radio" at bounding box center [185, 220] width 7 height 7
radio input "true"
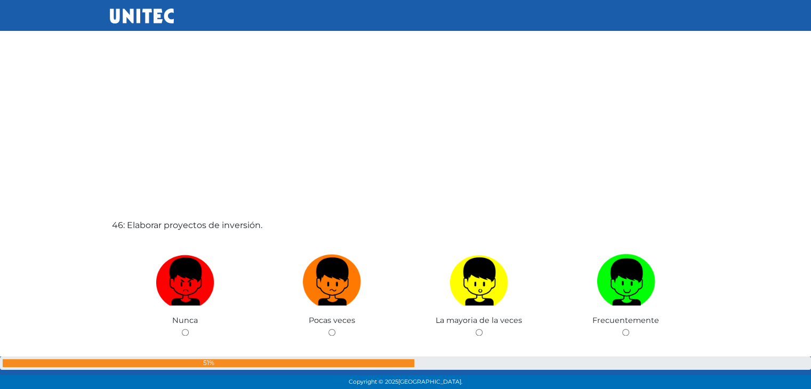
scroll to position [17453, 0]
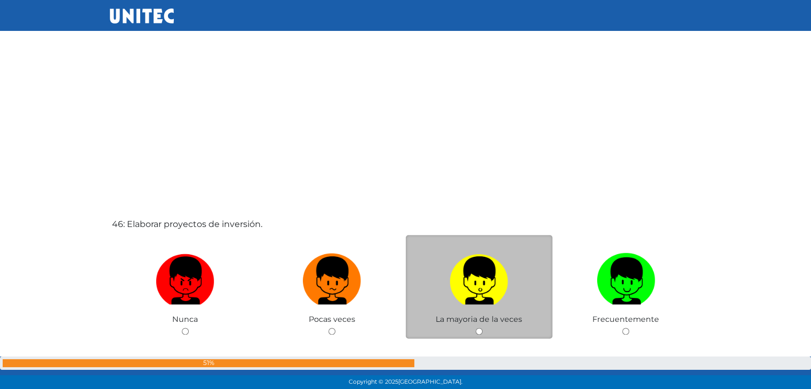
click at [481, 328] on input "radio" at bounding box center [479, 331] width 7 height 7
radio input "true"
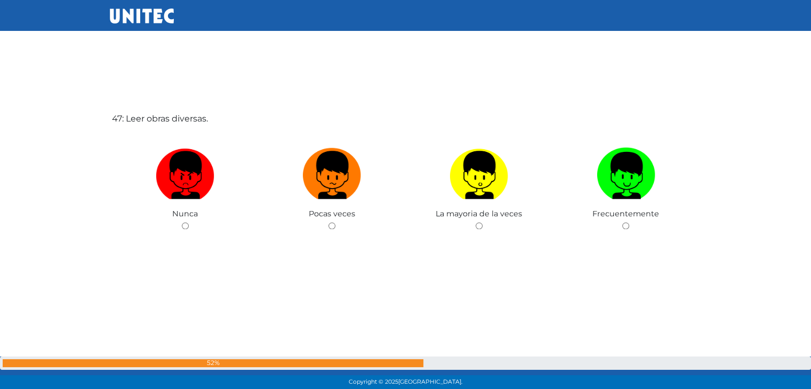
scroll to position [17953, 0]
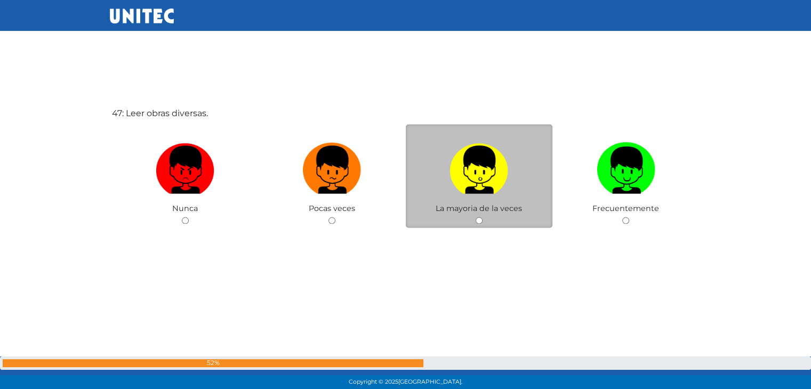
click at [479, 217] on input "radio" at bounding box center [479, 220] width 7 height 7
radio input "true"
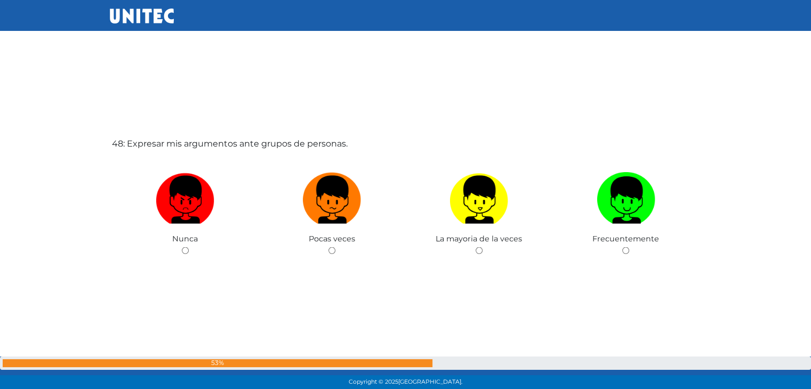
scroll to position [18313, 0]
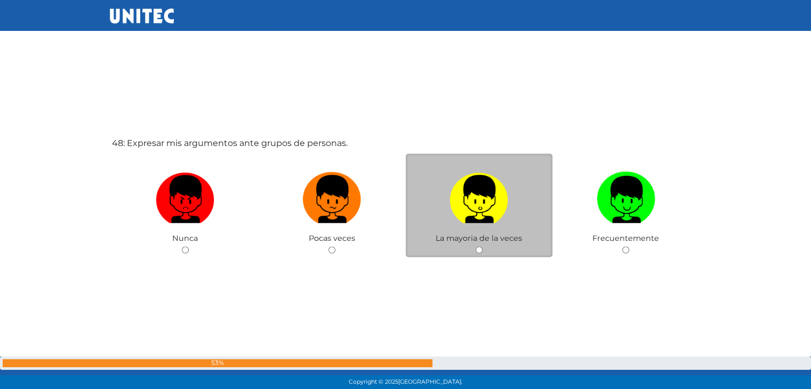
click at [478, 247] on input "radio" at bounding box center [479, 250] width 7 height 7
radio input "true"
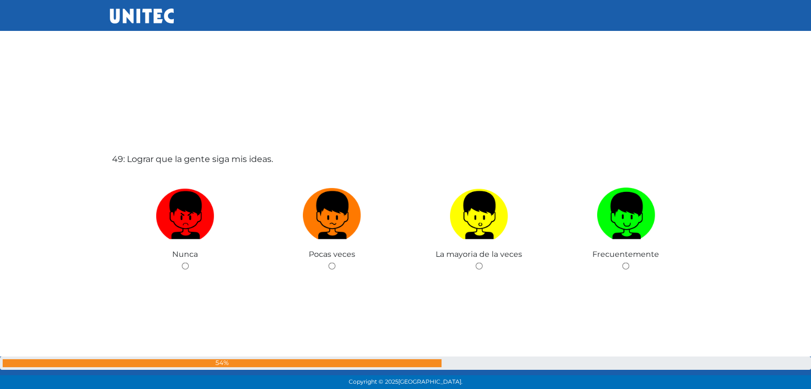
scroll to position [18735, 0]
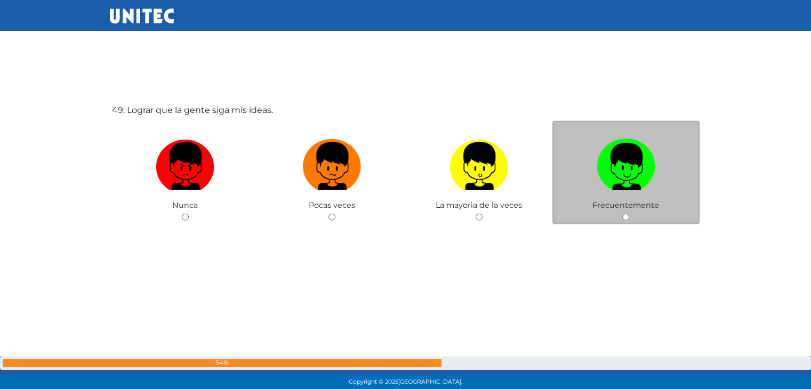
click at [629, 214] on input "radio" at bounding box center [625, 217] width 7 height 7
radio input "true"
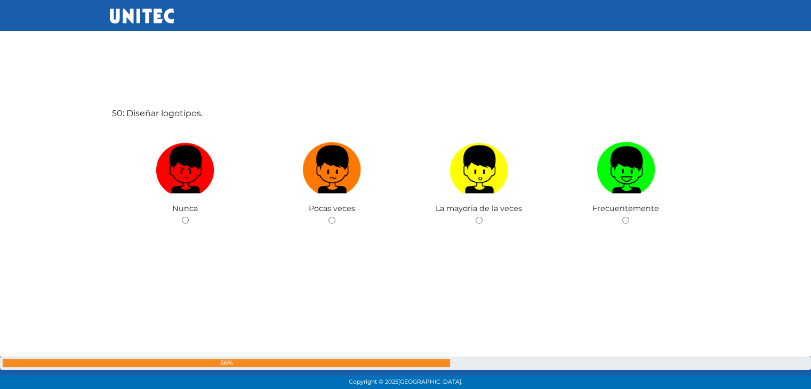
scroll to position [19122, 0]
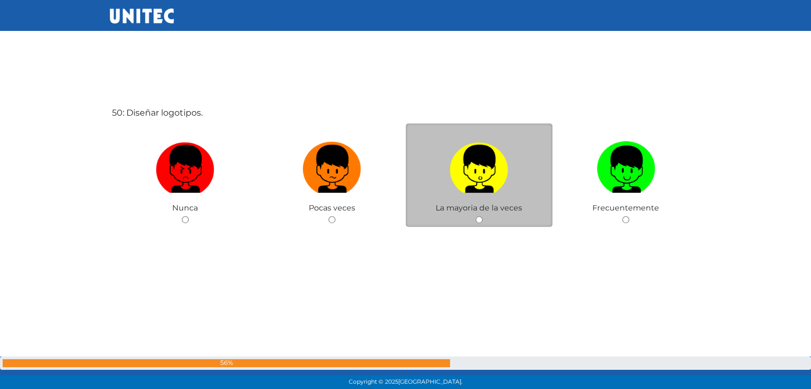
click at [480, 217] on input "radio" at bounding box center [479, 220] width 7 height 7
radio input "true"
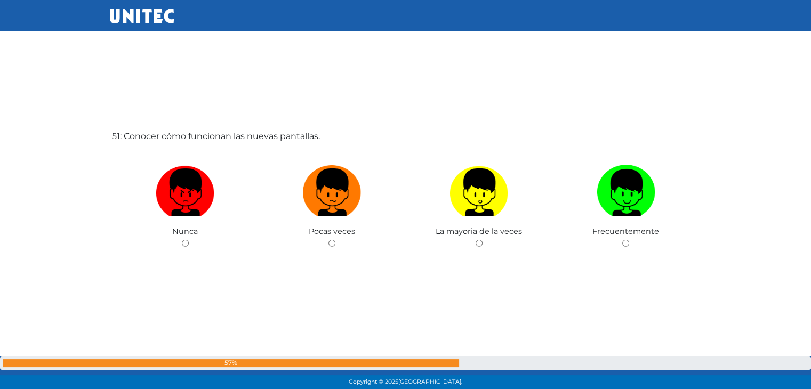
scroll to position [19510, 0]
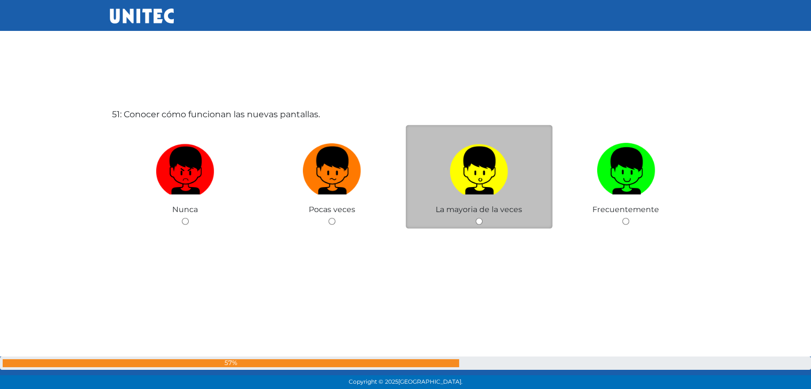
click at [480, 218] on input "radio" at bounding box center [479, 221] width 7 height 7
radio input "true"
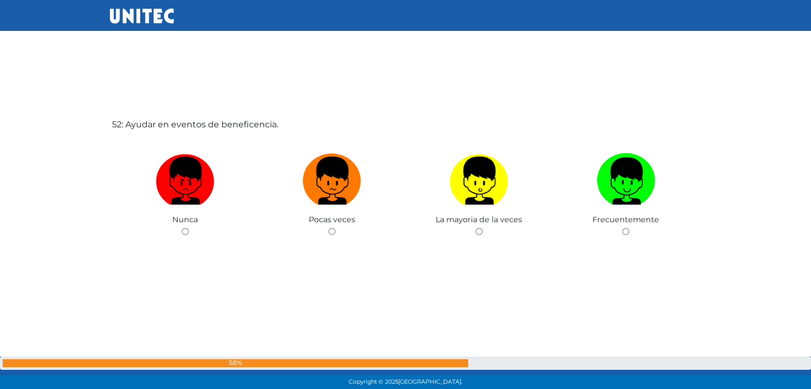
scroll to position [19899, 0]
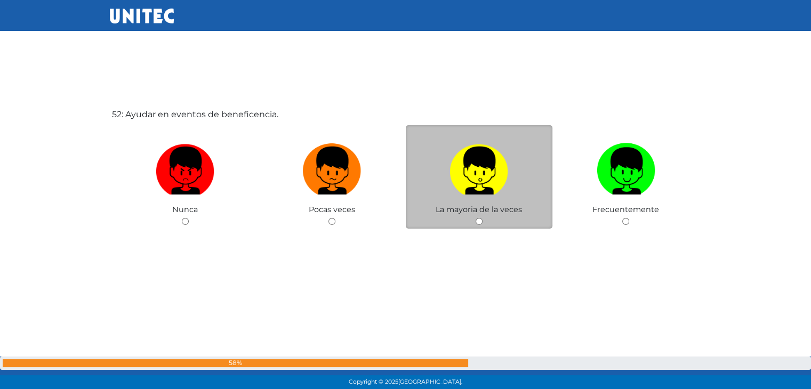
click at [480, 218] on input "radio" at bounding box center [479, 221] width 7 height 7
radio input "true"
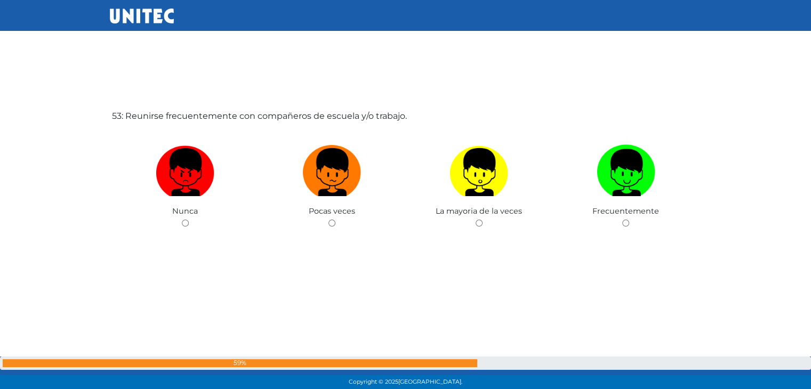
scroll to position [20288, 0]
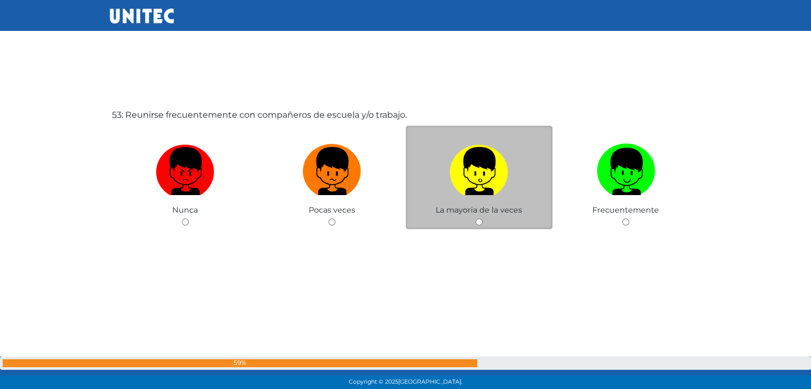
click at [480, 219] on input "radio" at bounding box center [479, 222] width 7 height 7
radio input "true"
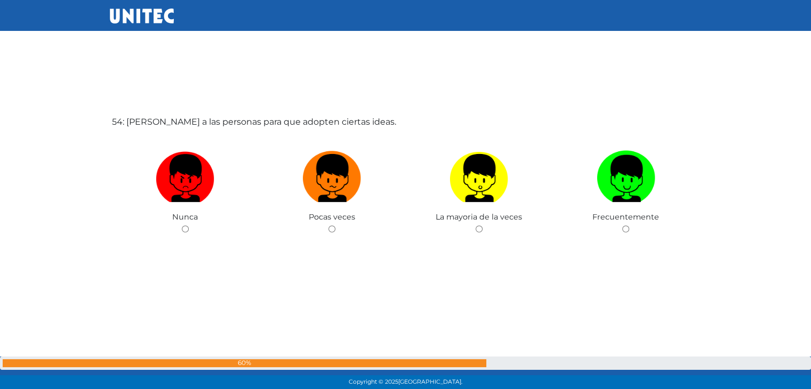
scroll to position [20677, 0]
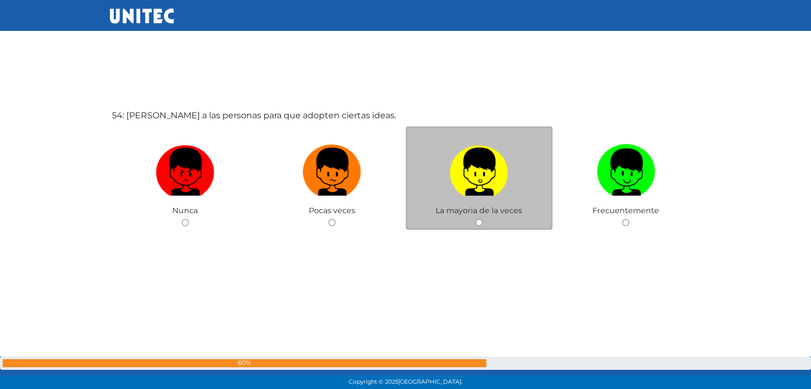
click at [480, 219] on input "radio" at bounding box center [479, 222] width 7 height 7
radio input "true"
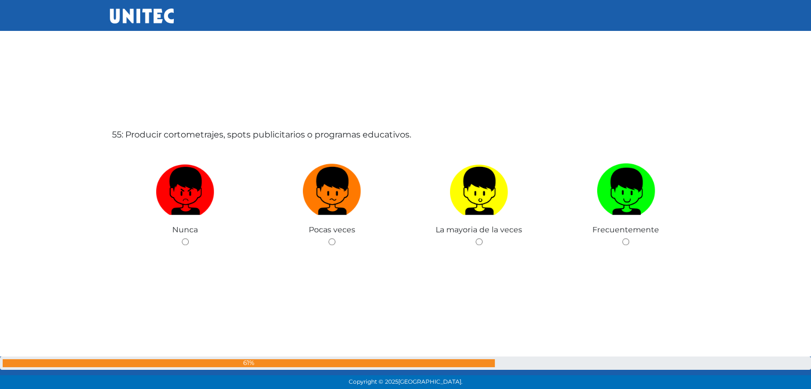
scroll to position [21057, 0]
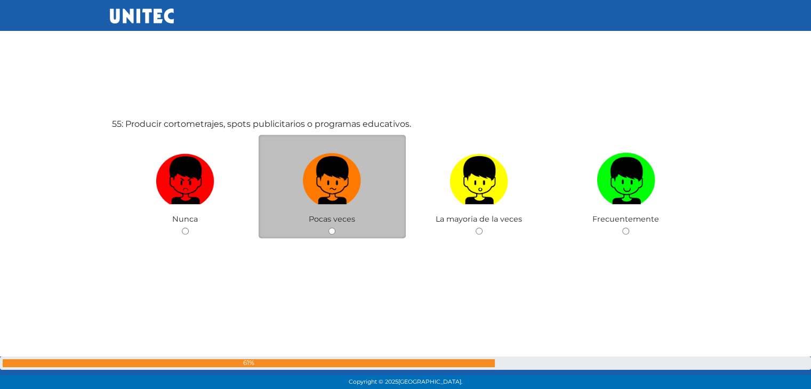
click at [331, 228] on input "radio" at bounding box center [332, 231] width 7 height 7
radio input "true"
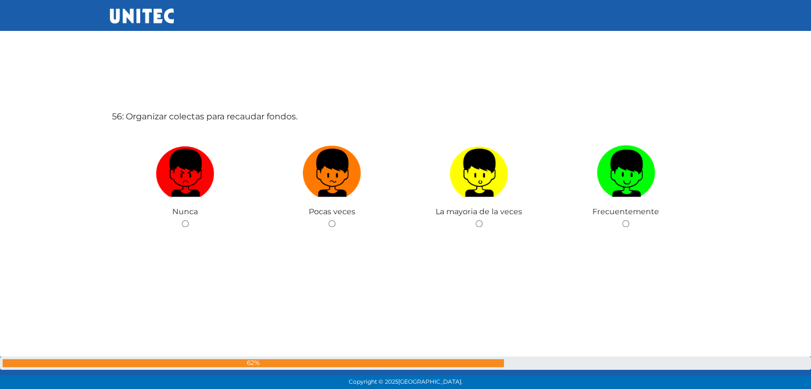
scroll to position [21455, 0]
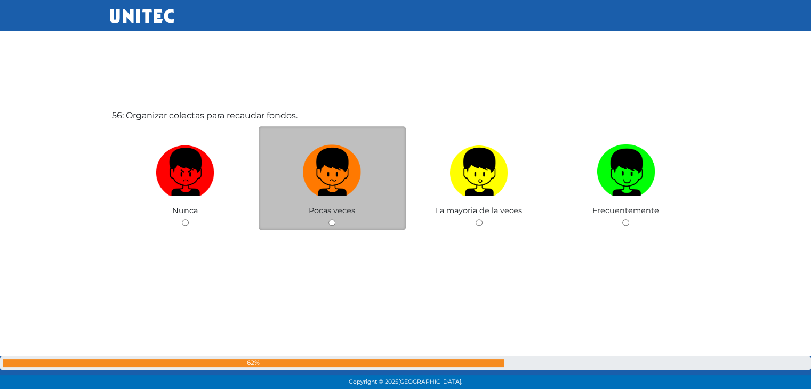
click at [331, 219] on input "radio" at bounding box center [332, 222] width 7 height 7
radio input "true"
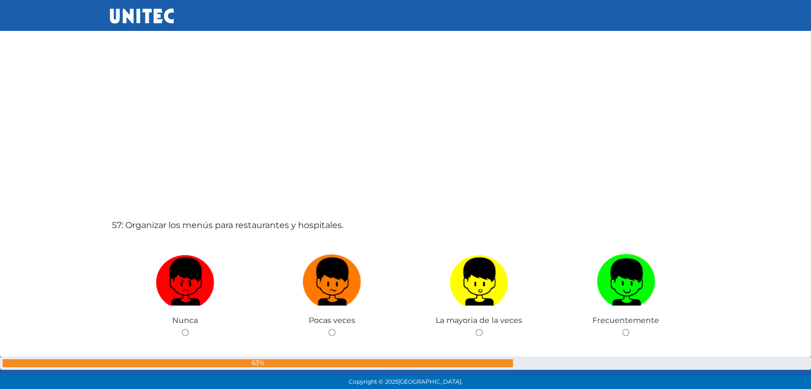
scroll to position [21735, 0]
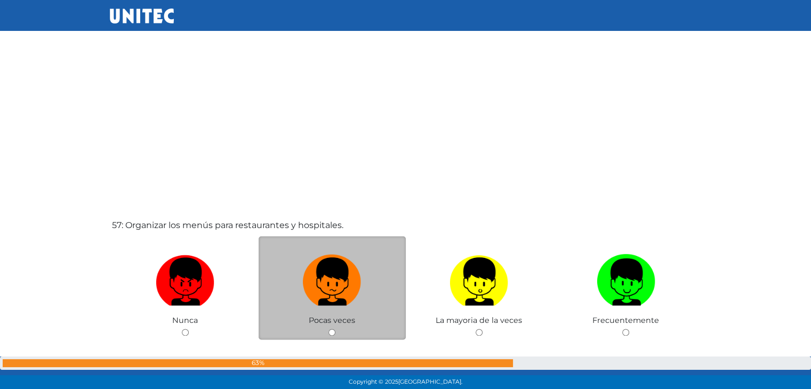
click at [333, 329] on input "radio" at bounding box center [332, 332] width 7 height 7
radio input "true"
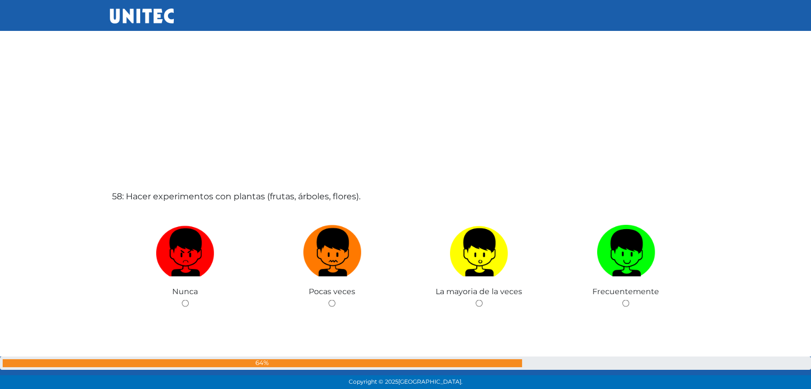
scroll to position [22198, 0]
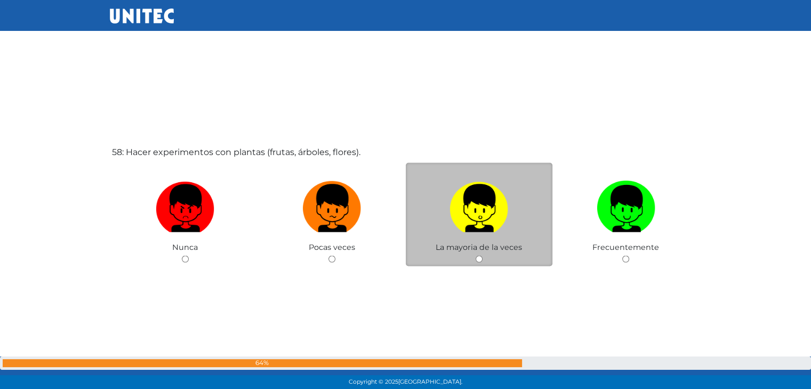
click at [481, 255] on input "radio" at bounding box center [479, 258] width 7 height 7
radio input "true"
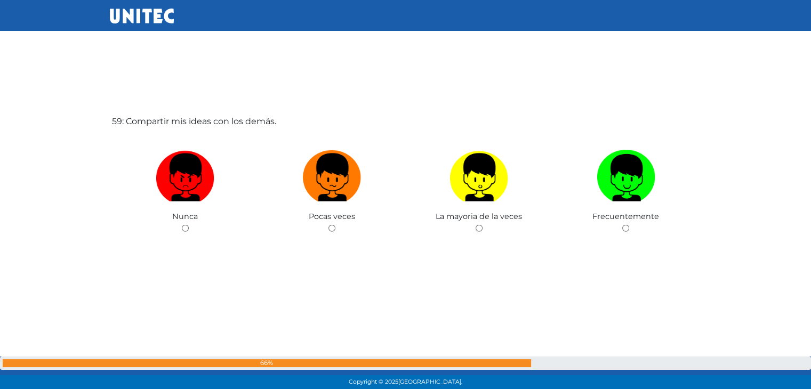
scroll to position [22622, 0]
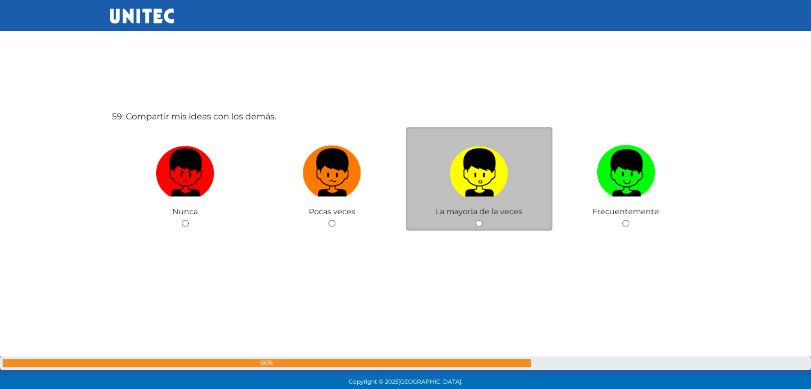
click at [478, 220] on input "radio" at bounding box center [479, 223] width 7 height 7
radio input "true"
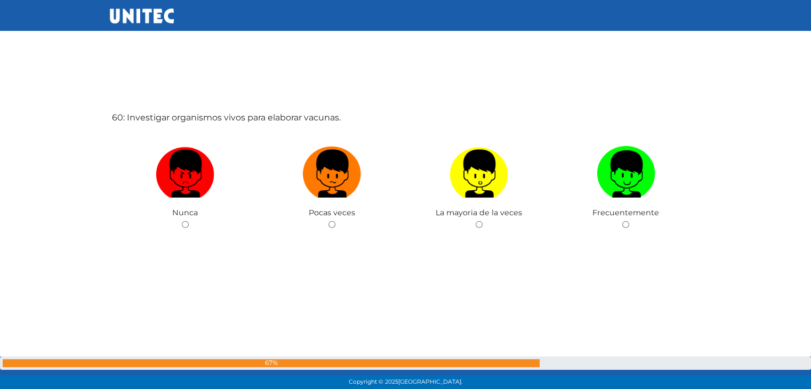
scroll to position [23012, 0]
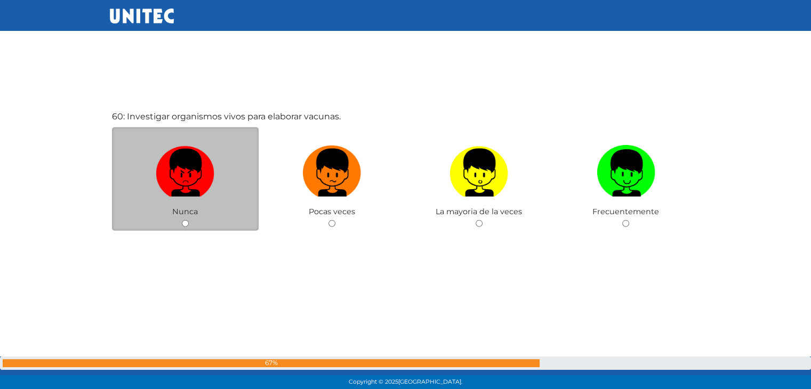
click at [186, 220] on input "radio" at bounding box center [185, 223] width 7 height 7
radio input "true"
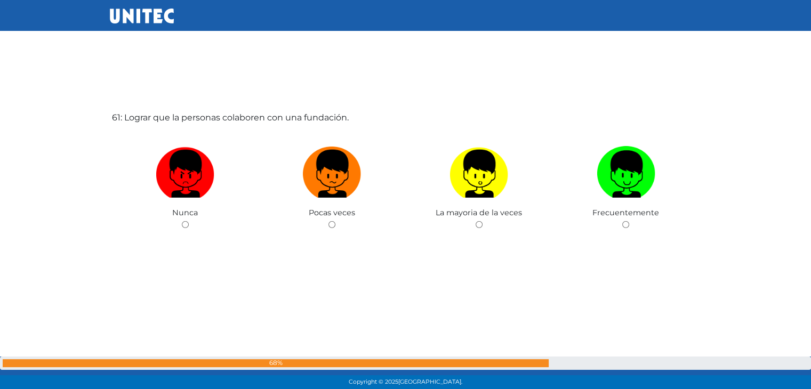
scroll to position [23401, 0]
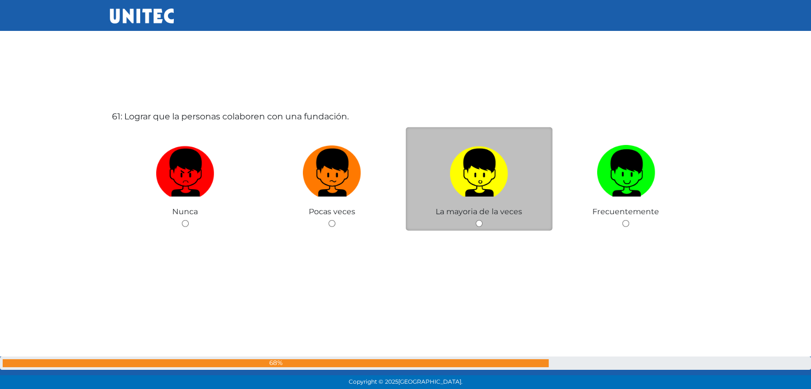
click at [479, 220] on input "radio" at bounding box center [479, 223] width 7 height 7
radio input "true"
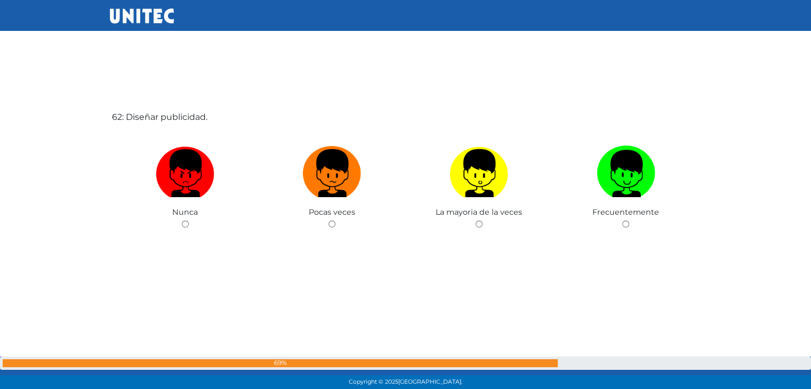
scroll to position [23790, 0]
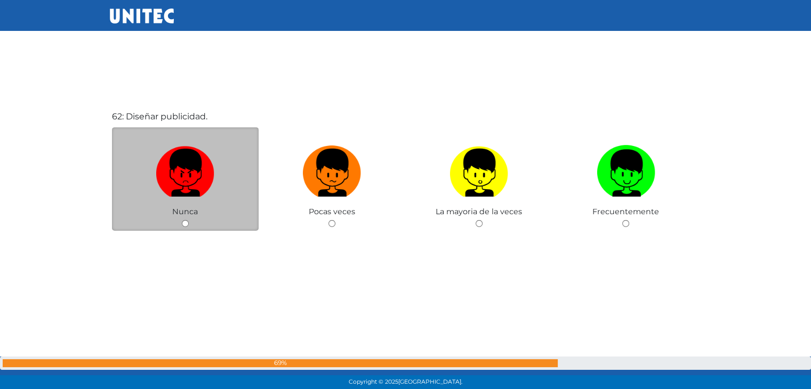
click at [183, 215] on div "Nunca" at bounding box center [185, 179] width 147 height 104
click at [188, 220] on input "radio" at bounding box center [185, 223] width 7 height 7
radio input "true"
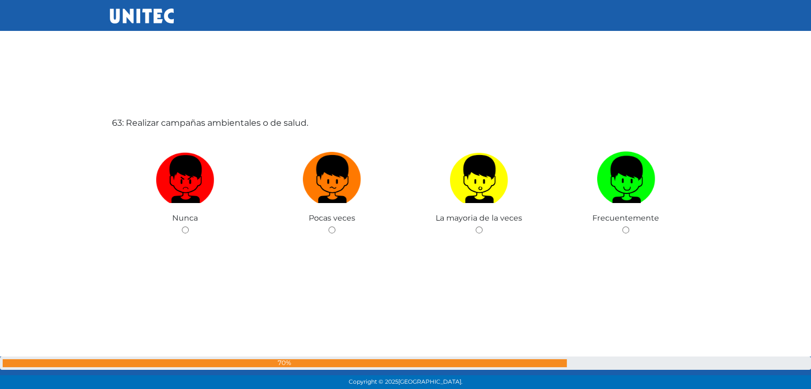
scroll to position [24175, 0]
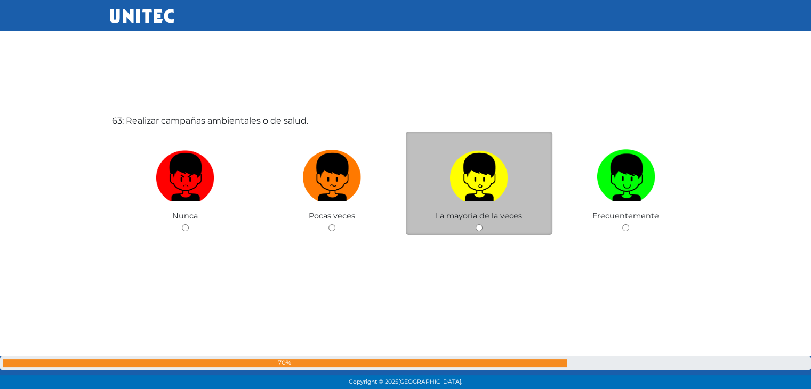
click at [479, 225] on input "radio" at bounding box center [479, 228] width 7 height 7
radio input "true"
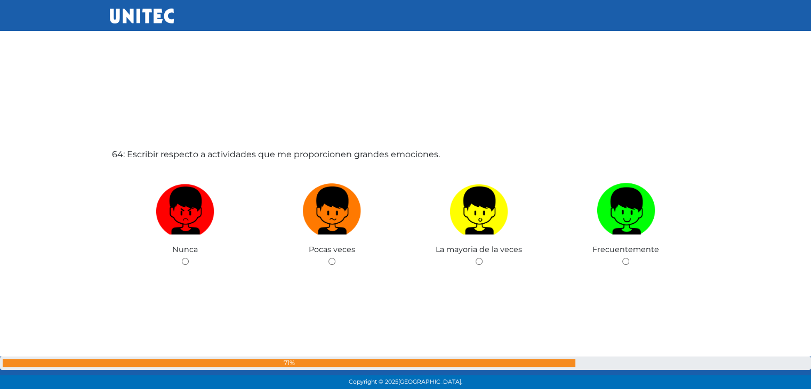
scroll to position [24538, 0]
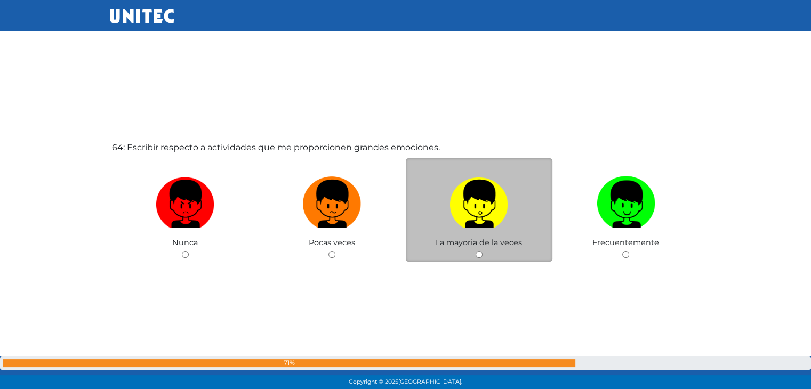
click at [477, 251] on input "radio" at bounding box center [479, 254] width 7 height 7
radio input "true"
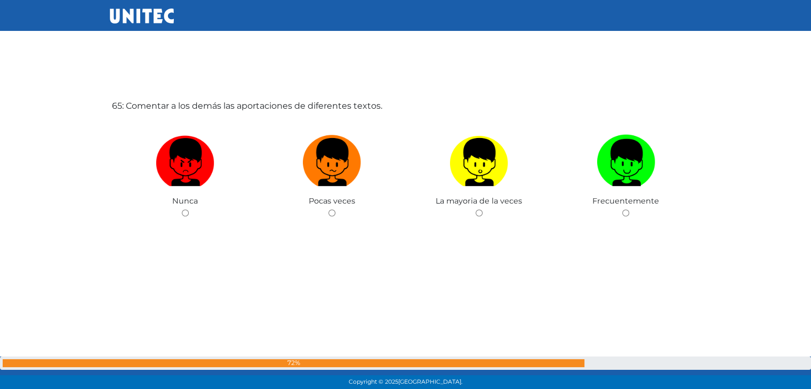
scroll to position [24975, 0]
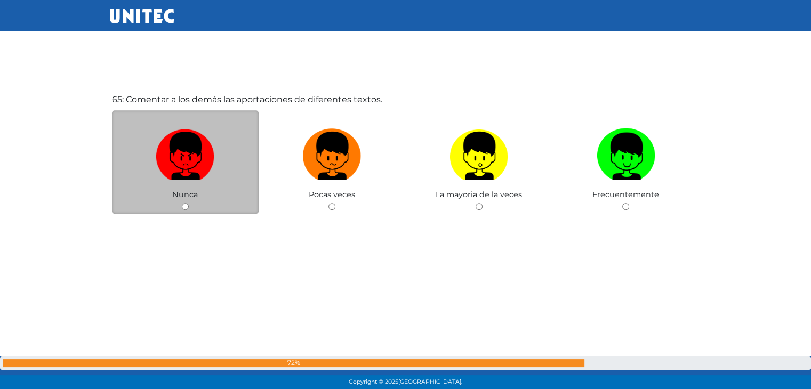
click at [184, 203] on input "radio" at bounding box center [185, 206] width 7 height 7
radio input "true"
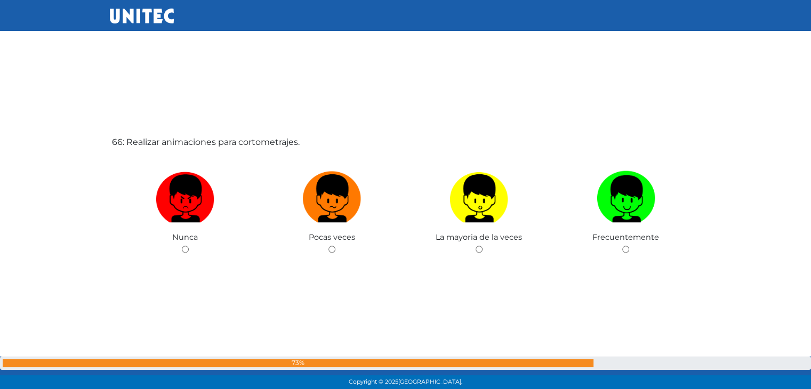
scroll to position [25340, 0]
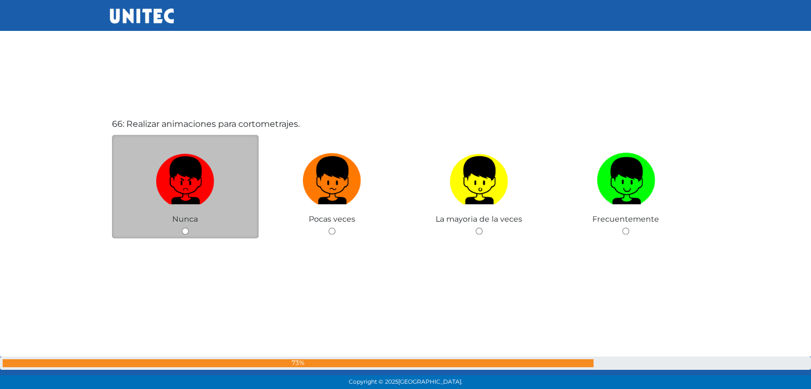
click at [185, 228] on input "radio" at bounding box center [185, 231] width 7 height 7
radio input "true"
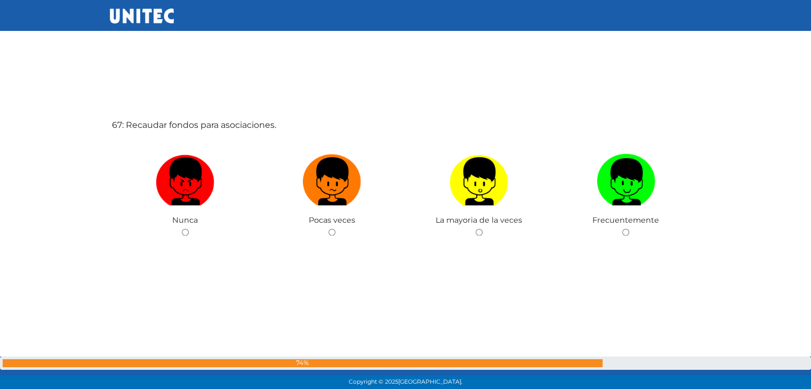
scroll to position [25736, 0]
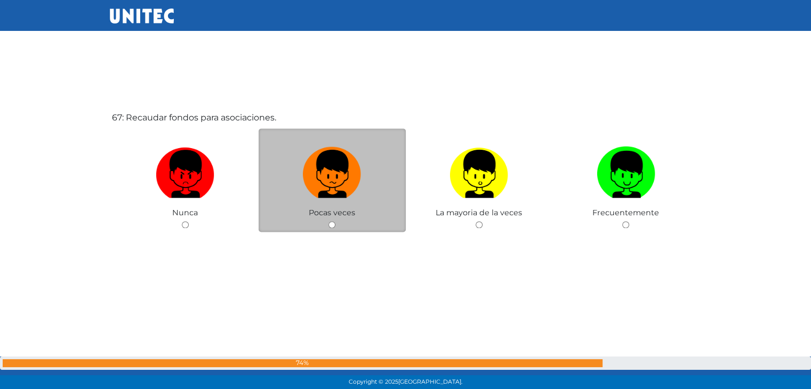
click at [334, 221] on input "radio" at bounding box center [332, 224] width 7 height 7
radio input "true"
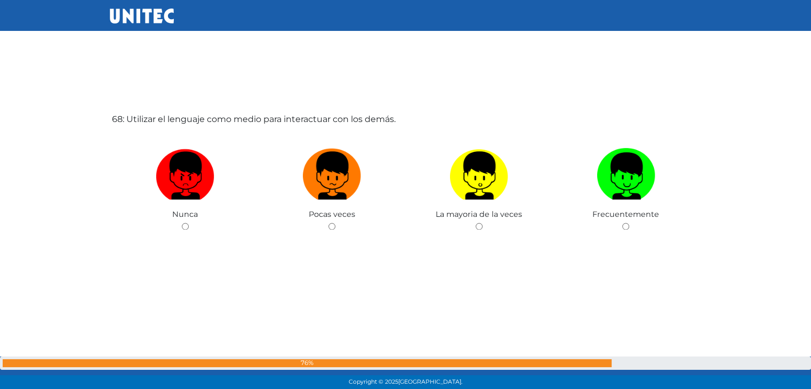
scroll to position [26125, 0]
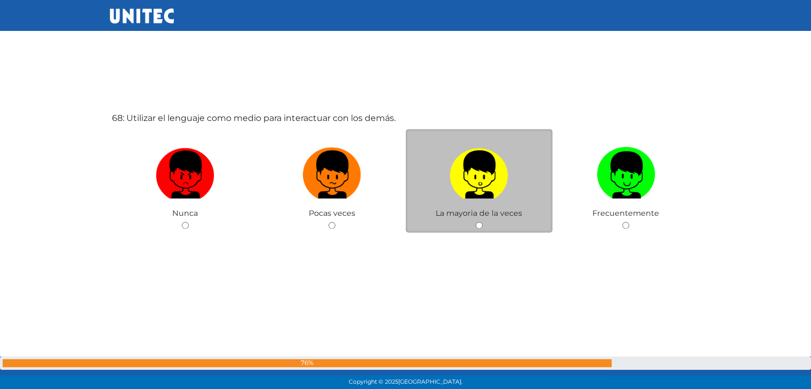
click at [481, 222] on input "radio" at bounding box center [479, 225] width 7 height 7
radio input "true"
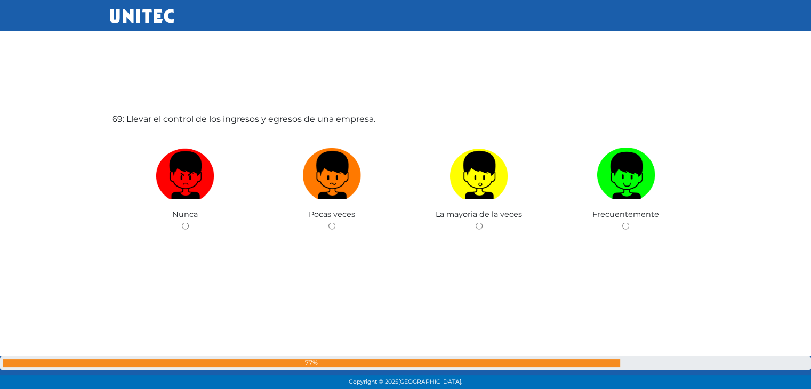
scroll to position [26513, 0]
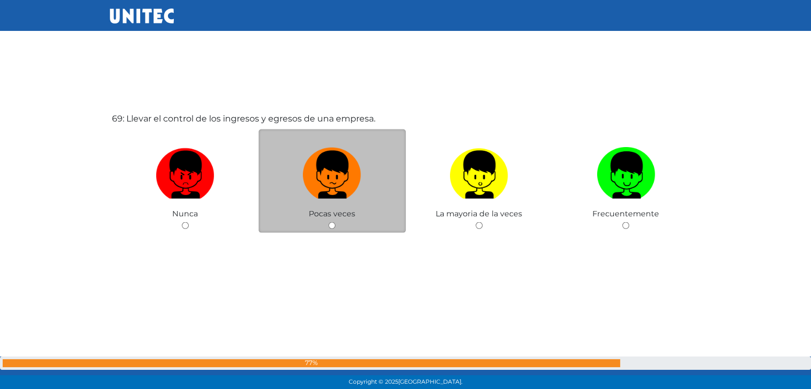
click at [332, 222] on input "radio" at bounding box center [332, 225] width 7 height 7
radio input "true"
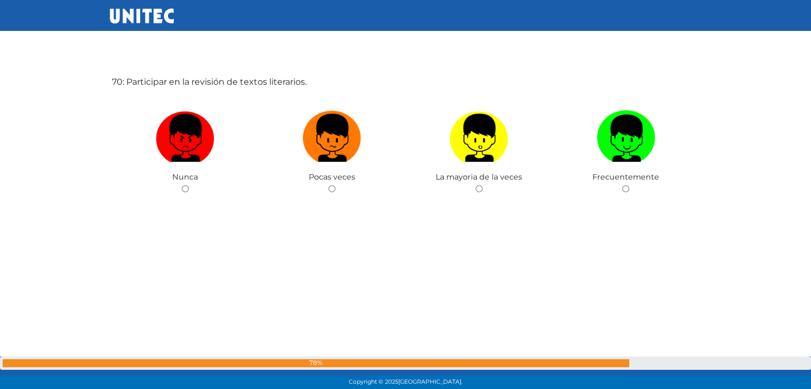
scroll to position [26940, 0]
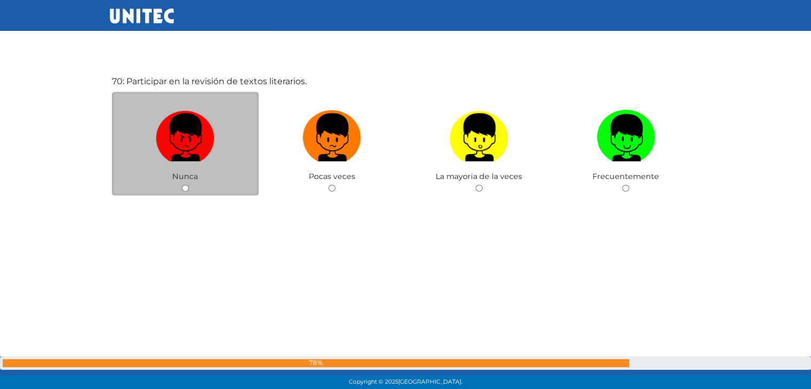
click at [185, 185] on input "radio" at bounding box center [185, 188] width 7 height 7
radio input "true"
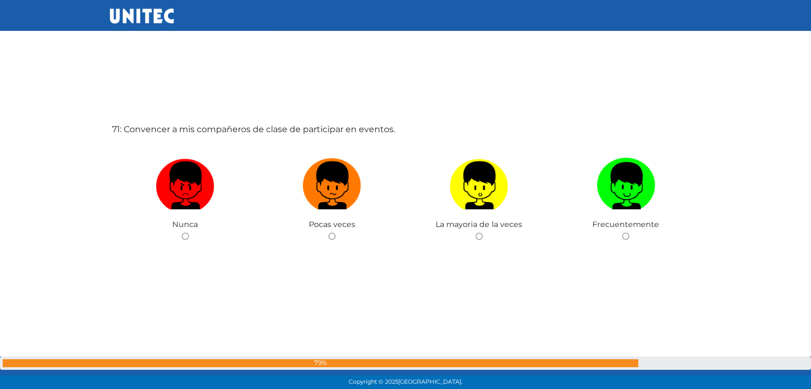
scroll to position [27292, 0]
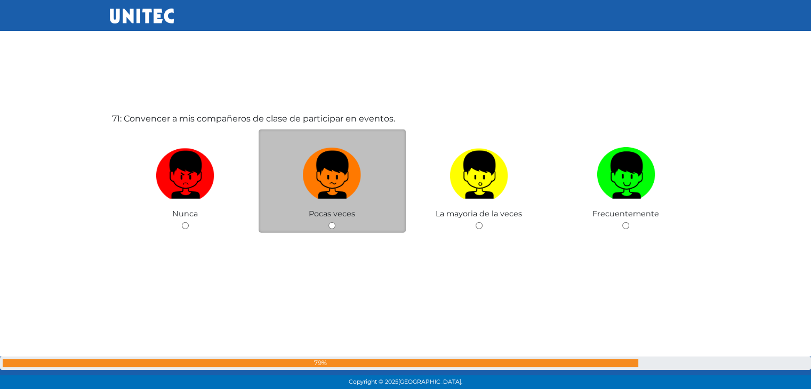
click at [331, 222] on input "radio" at bounding box center [332, 225] width 7 height 7
radio input "true"
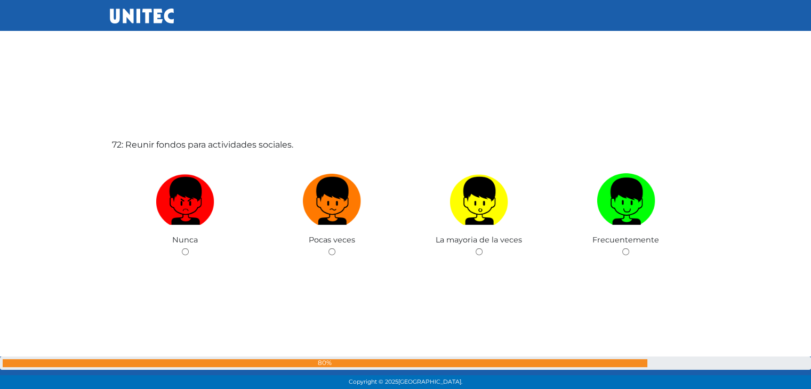
scroll to position [27656, 0]
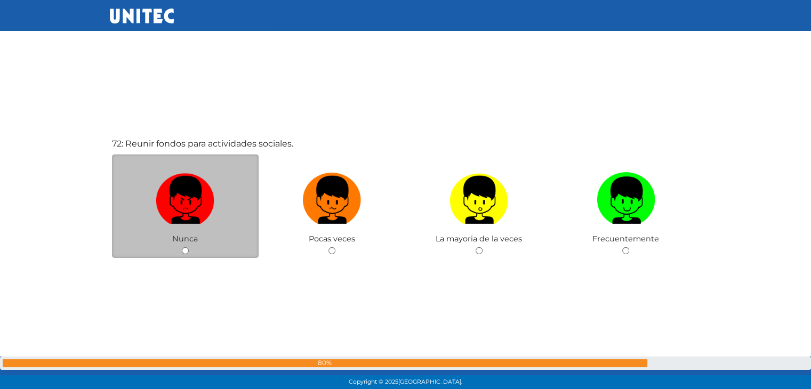
click at [184, 247] on input "radio" at bounding box center [185, 250] width 7 height 7
radio input "true"
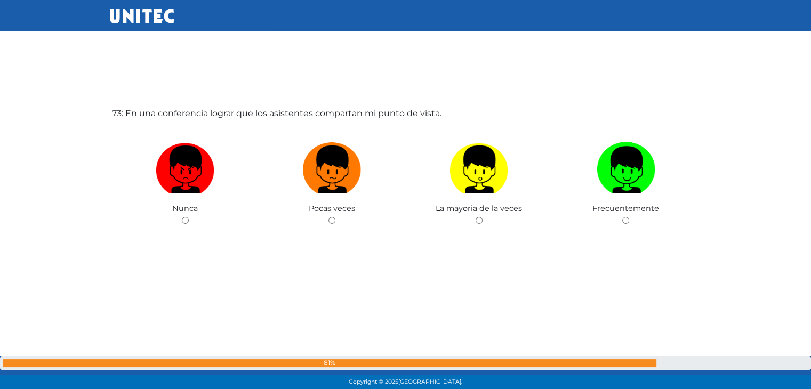
scroll to position [28077, 0]
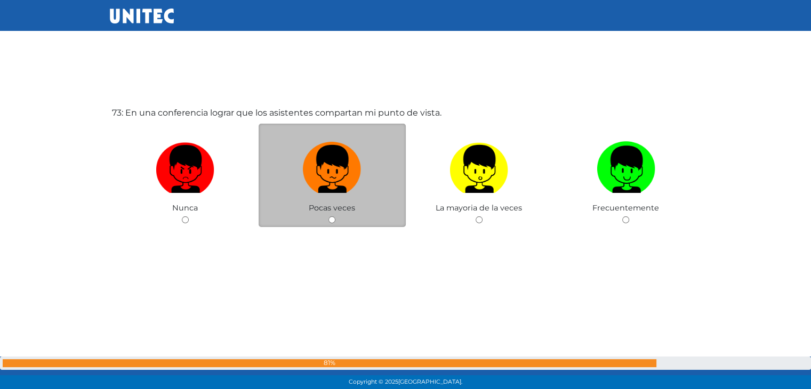
click at [331, 217] on input "radio" at bounding box center [332, 220] width 7 height 7
radio input "true"
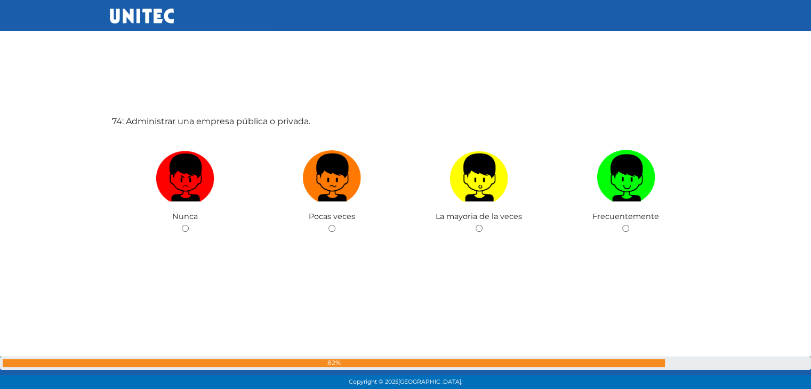
scroll to position [28459, 0]
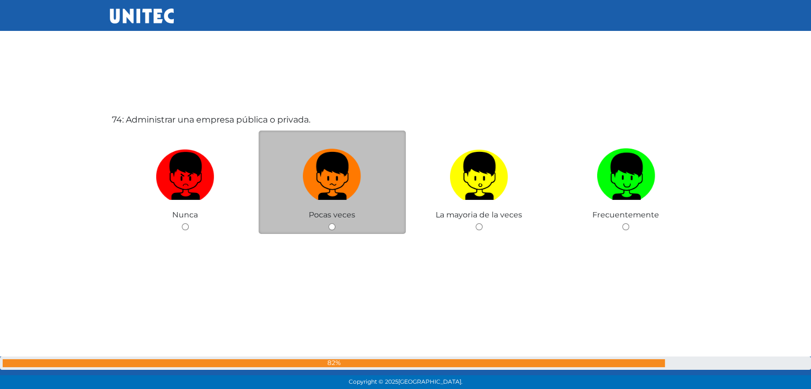
click at [331, 223] on input "radio" at bounding box center [332, 226] width 7 height 7
radio input "true"
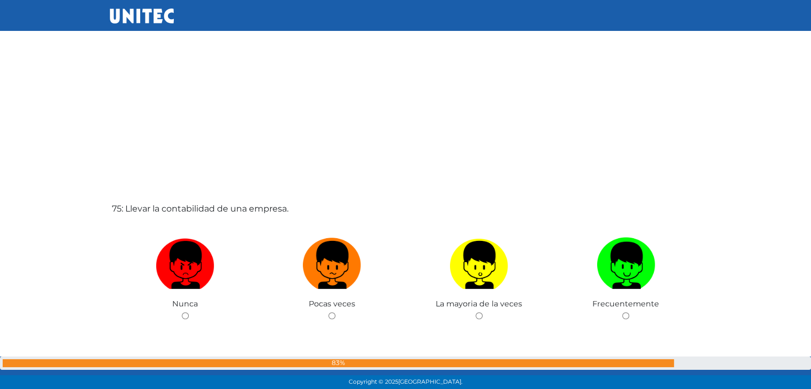
scroll to position [28766, 0]
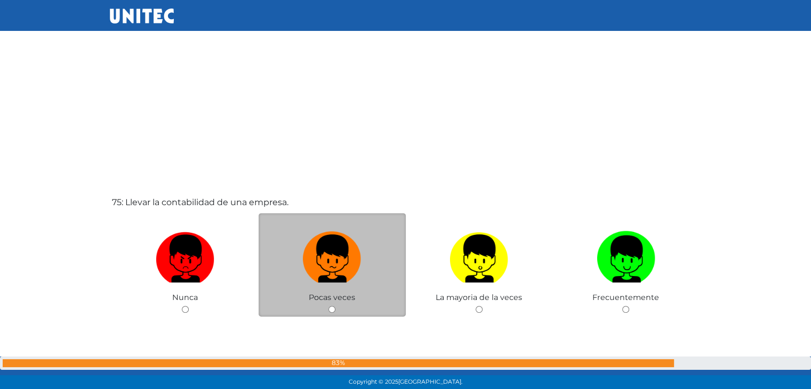
click at [331, 306] on input "radio" at bounding box center [332, 309] width 7 height 7
radio input "true"
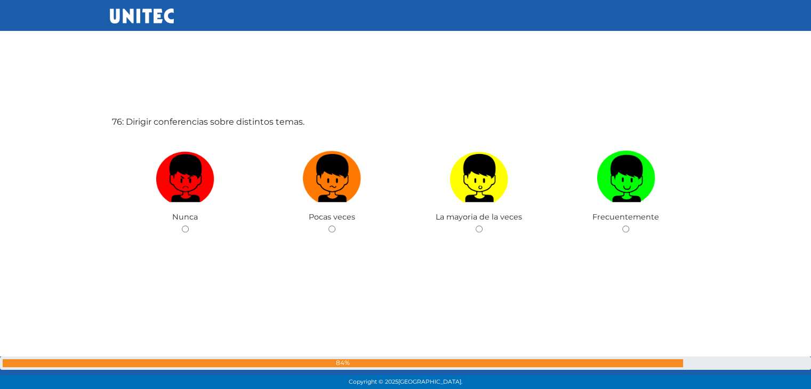
scroll to position [29238, 0]
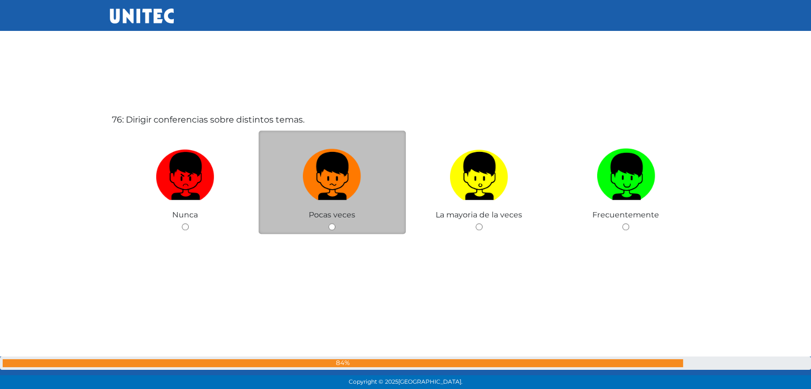
click at [332, 223] on input "radio" at bounding box center [332, 226] width 7 height 7
radio input "true"
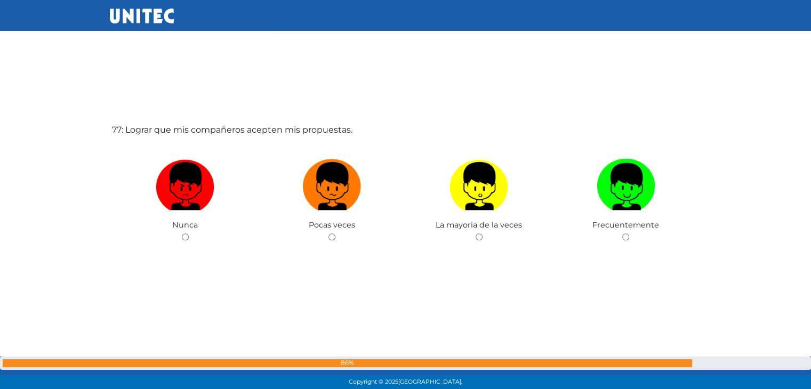
scroll to position [29627, 0]
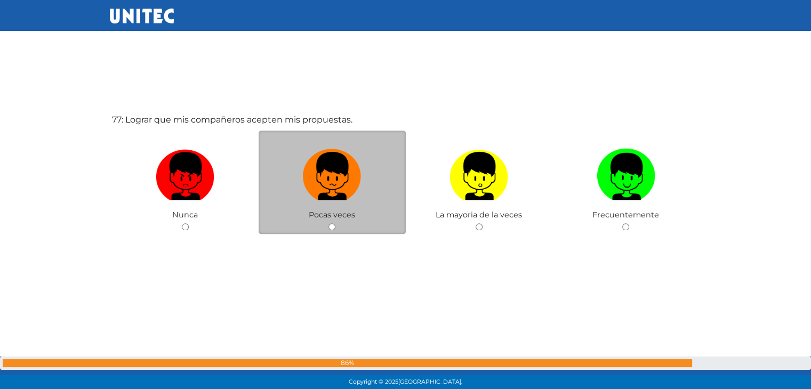
click at [332, 223] on input "radio" at bounding box center [332, 226] width 7 height 7
radio input "true"
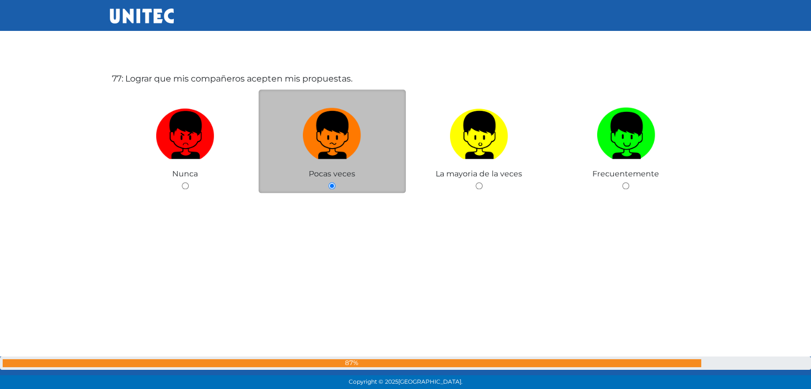
scroll to position [29645, 0]
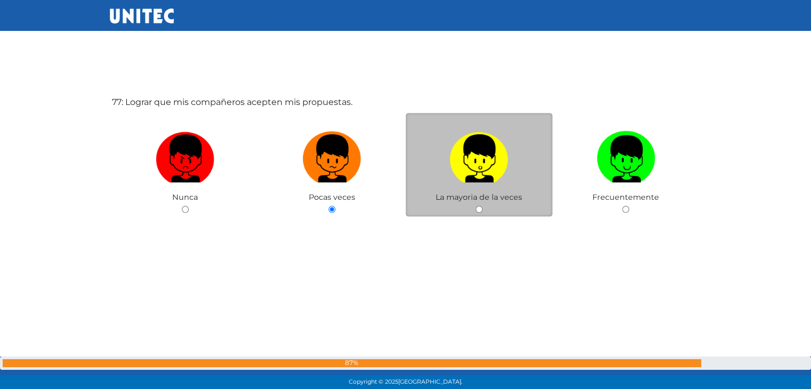
click at [478, 206] on input "radio" at bounding box center [479, 209] width 7 height 7
radio input "true"
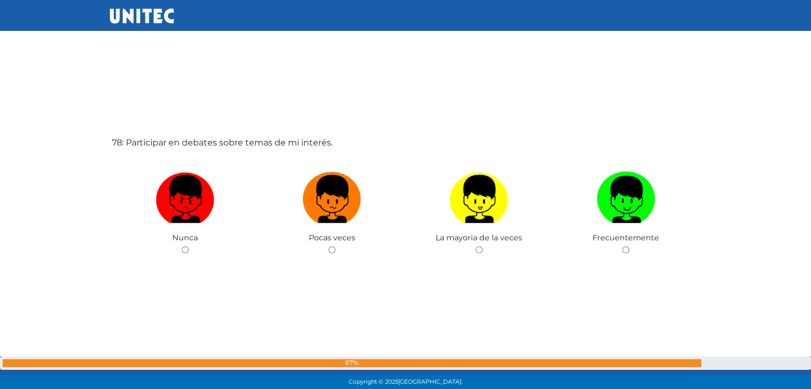
scroll to position [29995, 0]
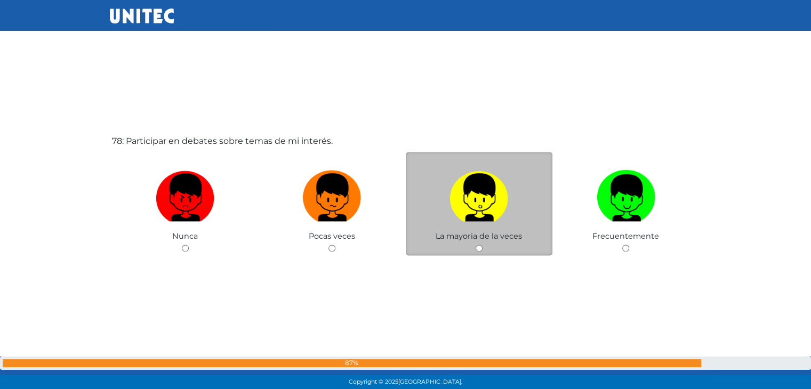
click at [478, 245] on input "radio" at bounding box center [479, 248] width 7 height 7
radio input "true"
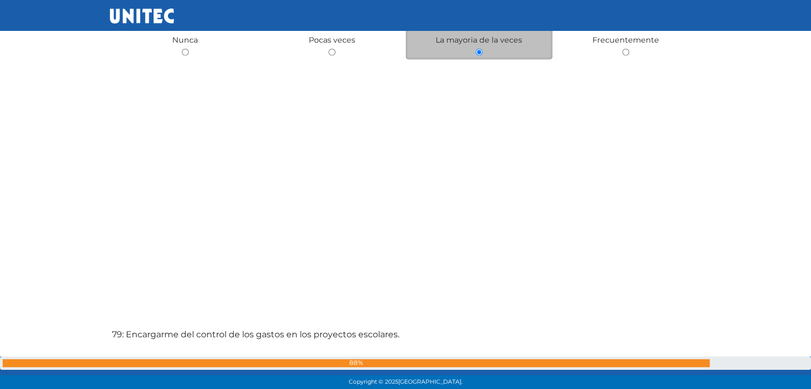
scroll to position [30188, 0]
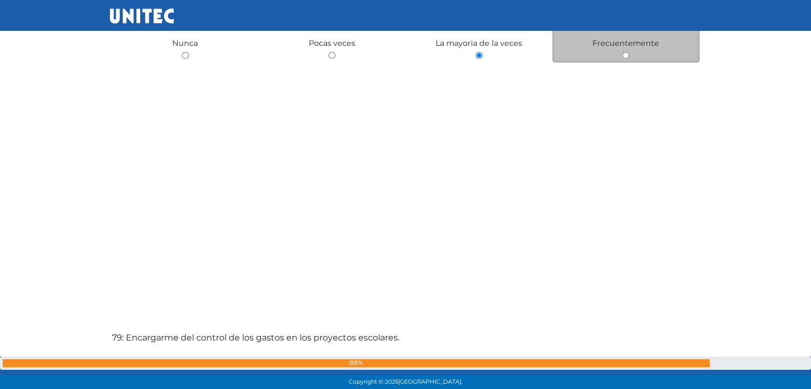
click at [622, 52] on input "radio" at bounding box center [625, 55] width 7 height 7
radio input "true"
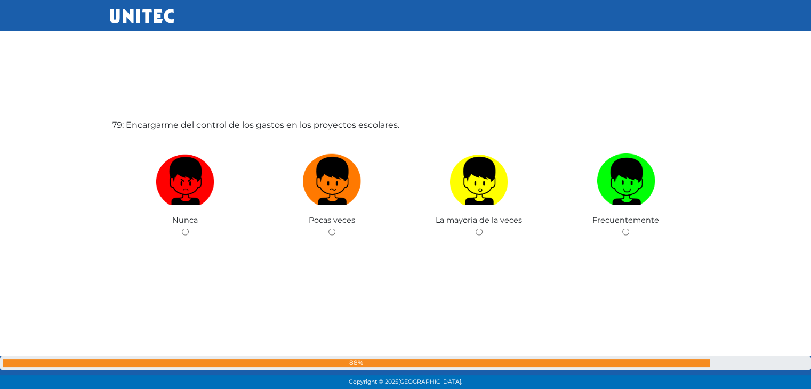
scroll to position [30402, 0]
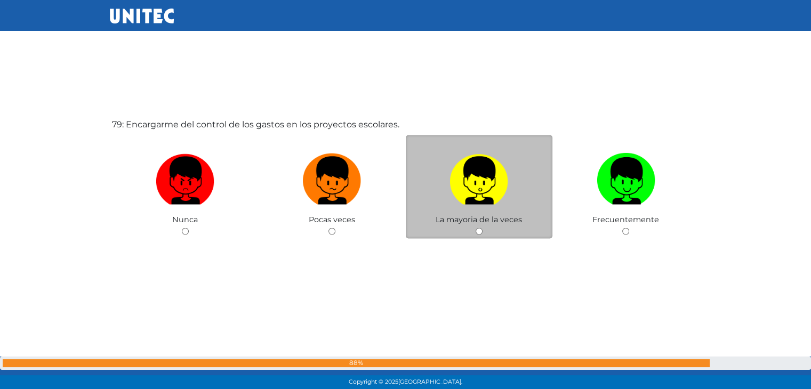
click at [479, 228] on input "radio" at bounding box center [479, 231] width 7 height 7
radio input "true"
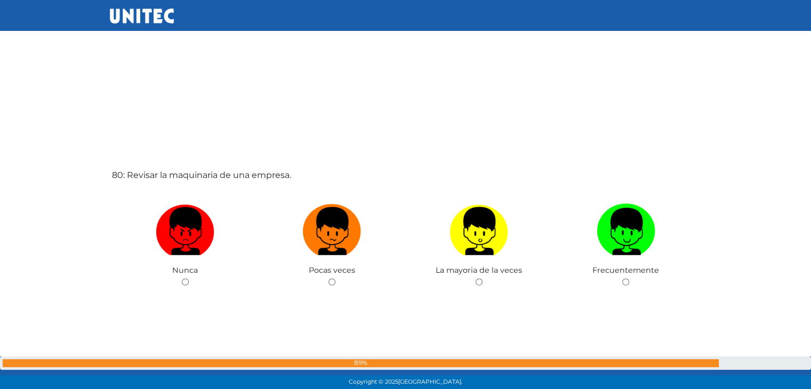
scroll to position [30773, 0]
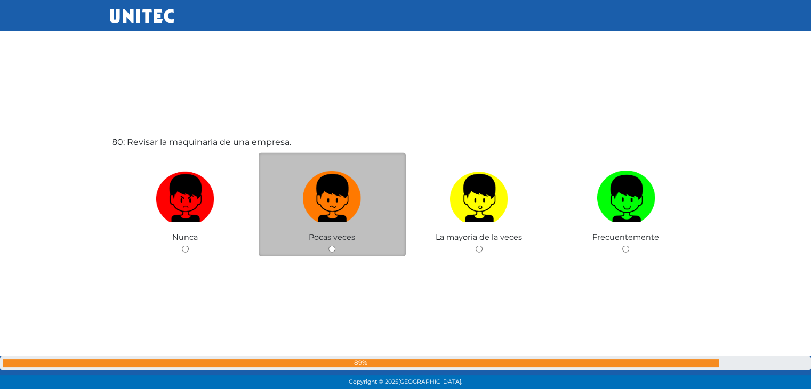
click at [332, 246] on input "radio" at bounding box center [332, 249] width 7 height 7
radio input "true"
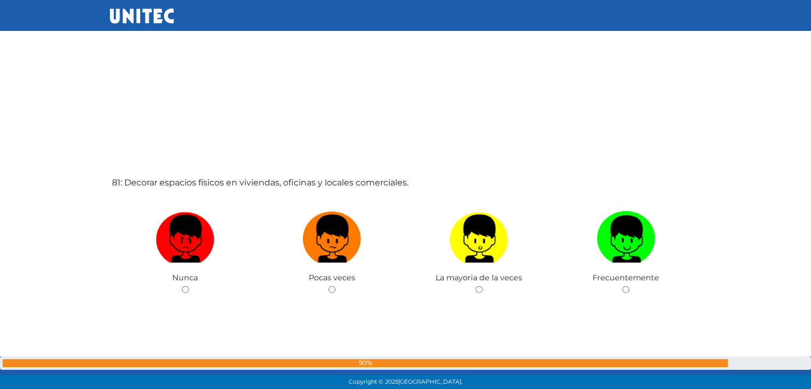
scroll to position [31123, 0]
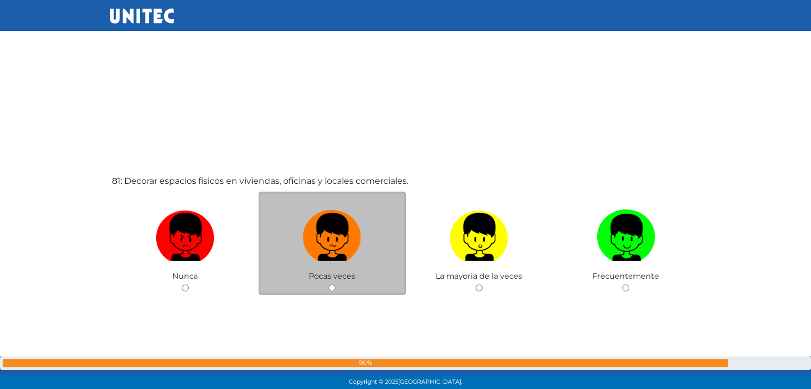
click at [332, 285] on input "radio" at bounding box center [332, 288] width 7 height 7
radio input "true"
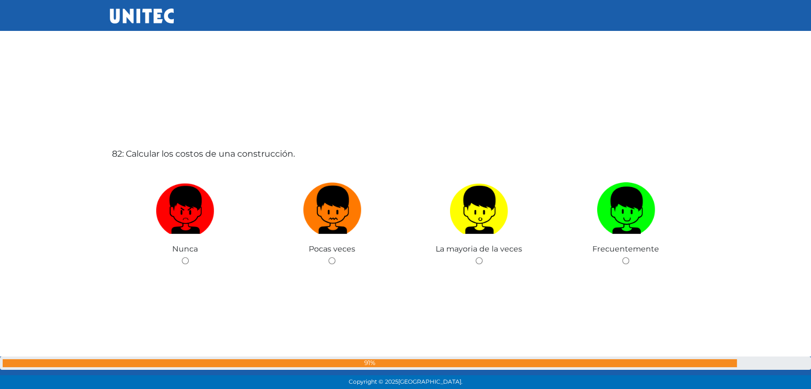
scroll to position [31573, 0]
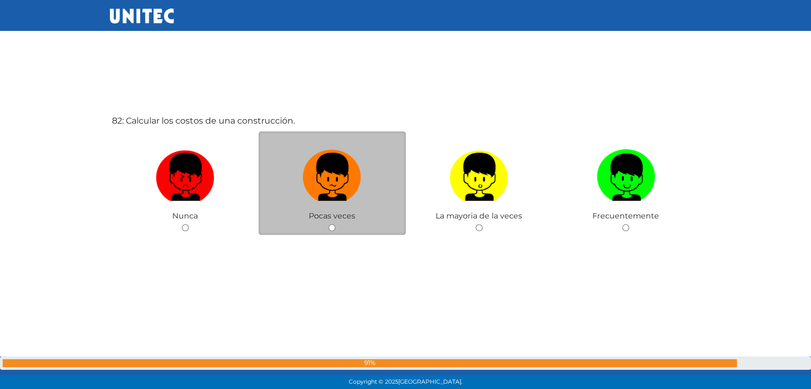
click at [334, 225] on input "radio" at bounding box center [332, 228] width 7 height 7
radio input "true"
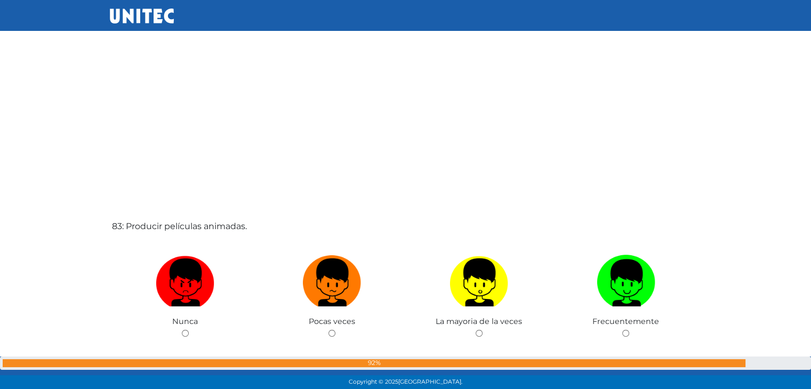
scroll to position [31857, 0]
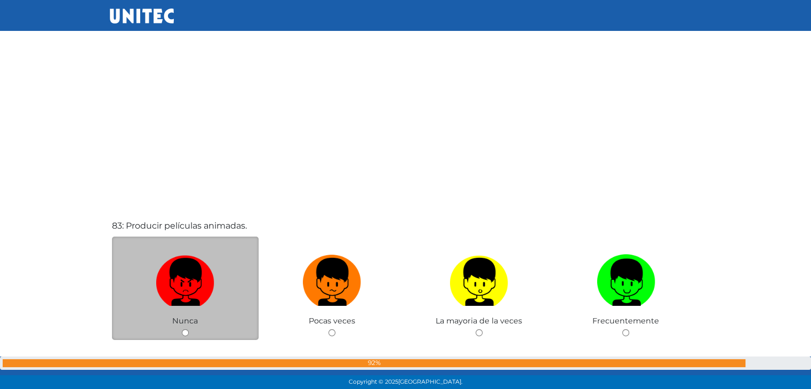
click at [184, 330] on input "radio" at bounding box center [185, 333] width 7 height 7
radio input "true"
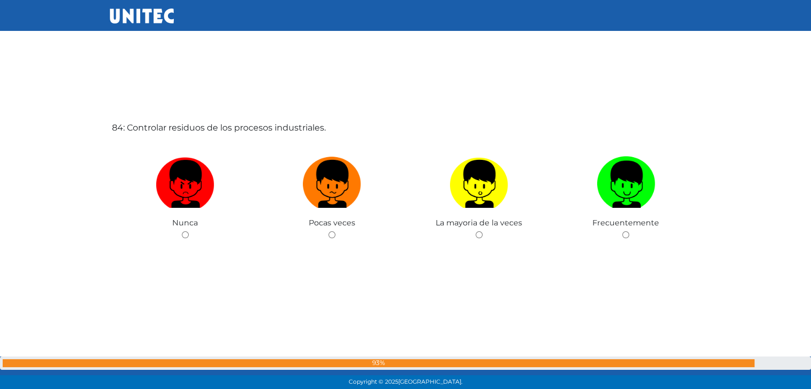
scroll to position [32350, 0]
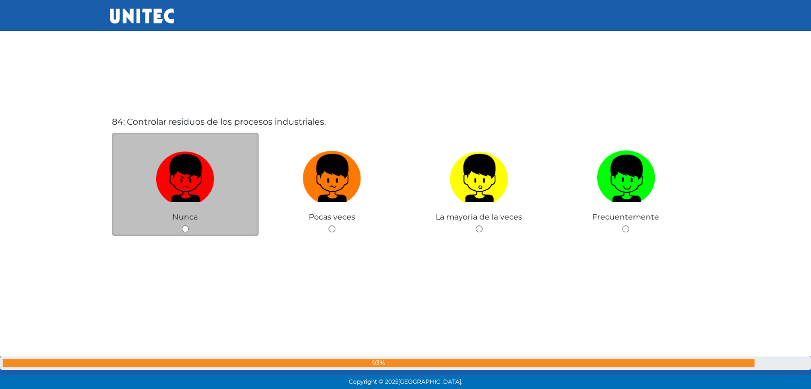
click at [184, 226] on input "radio" at bounding box center [185, 229] width 7 height 7
radio input "true"
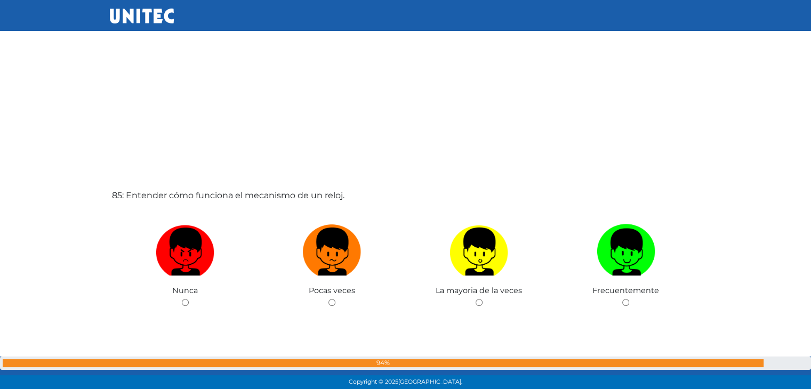
scroll to position [32675, 0]
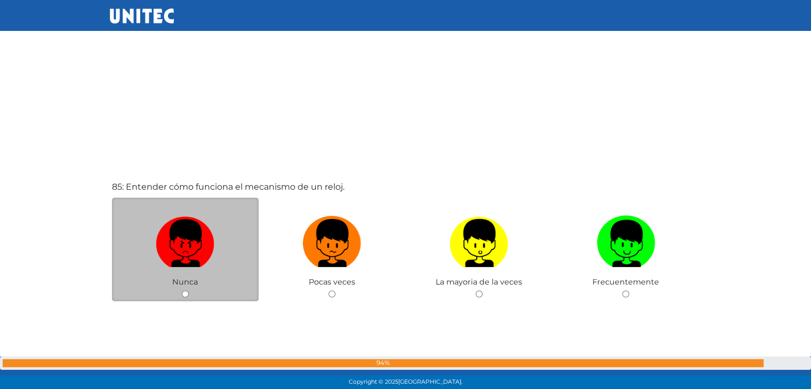
click at [186, 291] on input "radio" at bounding box center [185, 294] width 7 height 7
radio input "true"
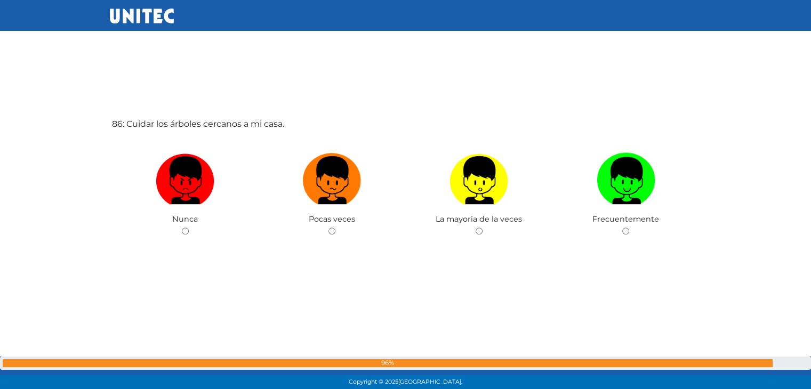
scroll to position [33129, 0]
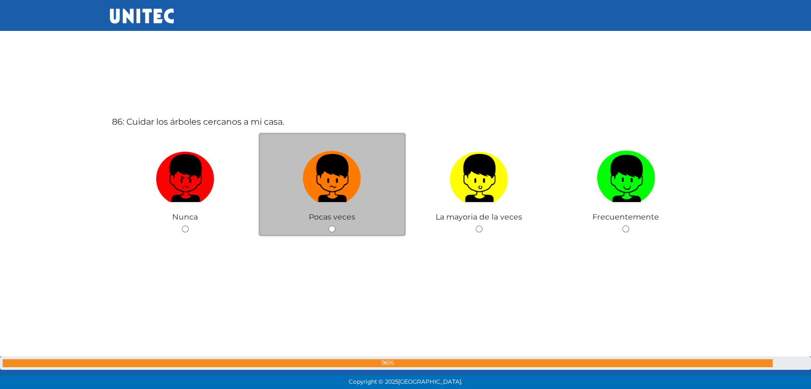
click at [329, 226] on input "radio" at bounding box center [332, 229] width 7 height 7
radio input "true"
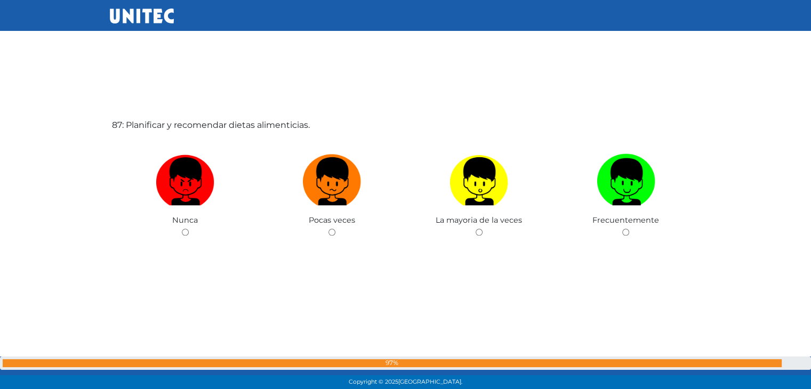
scroll to position [33518, 0]
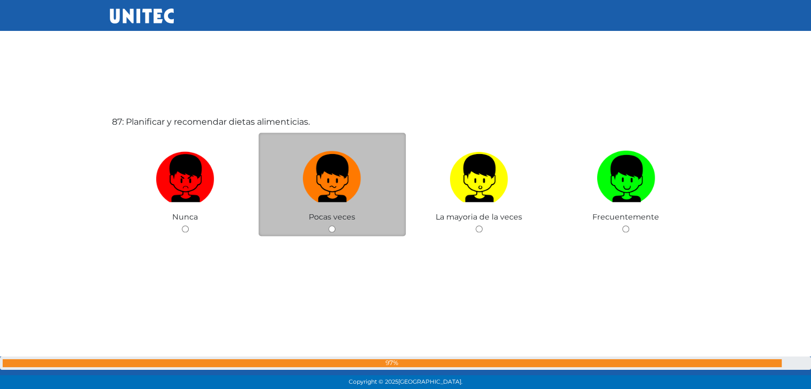
click at [329, 226] on input "radio" at bounding box center [332, 229] width 7 height 7
radio input "true"
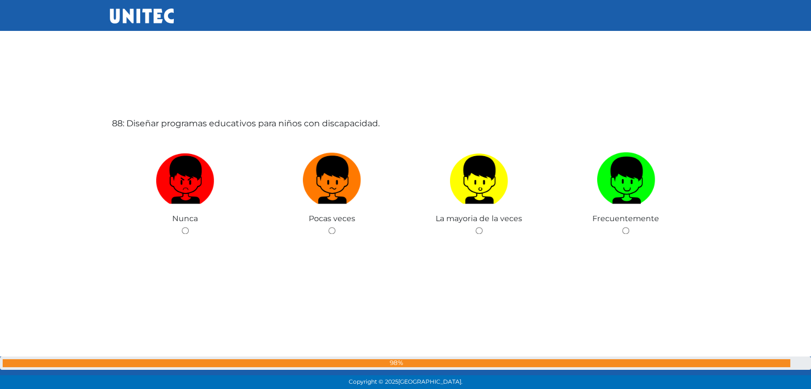
scroll to position [33907, 0]
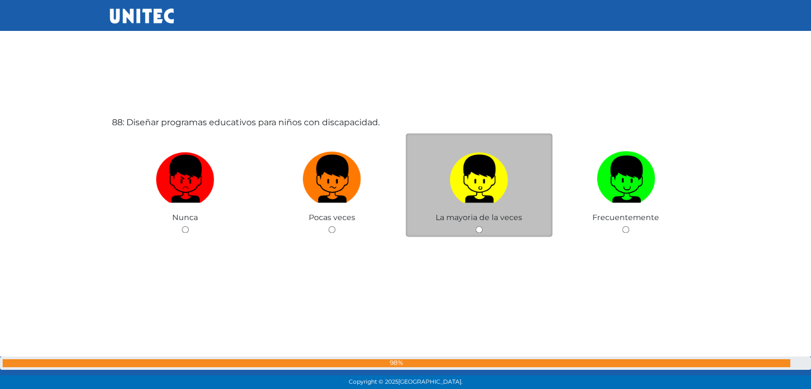
click at [478, 226] on input "radio" at bounding box center [479, 229] width 7 height 7
radio input "true"
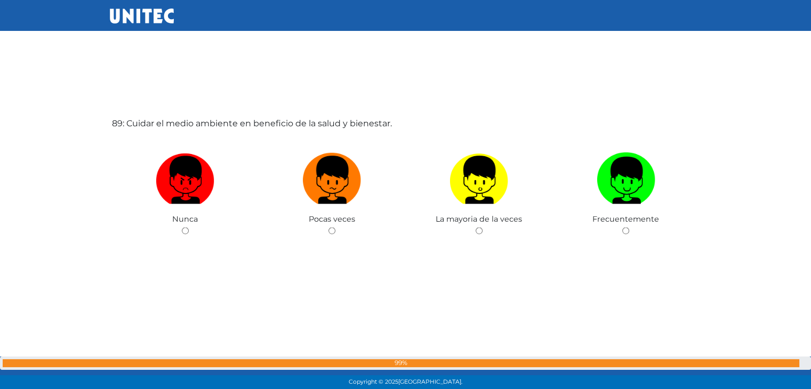
scroll to position [34296, 0]
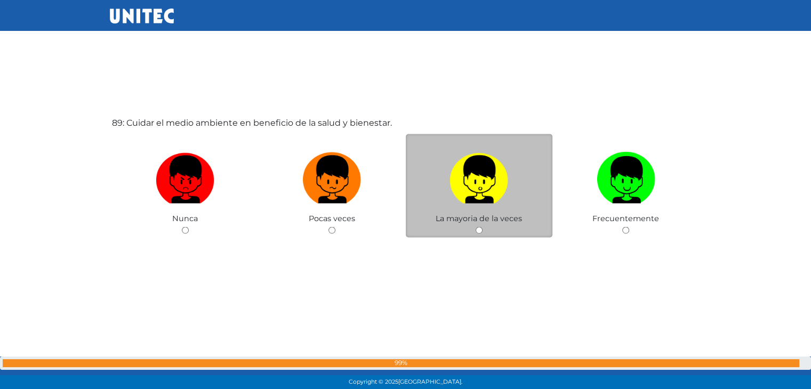
click at [478, 227] on input "radio" at bounding box center [479, 230] width 7 height 7
radio input "true"
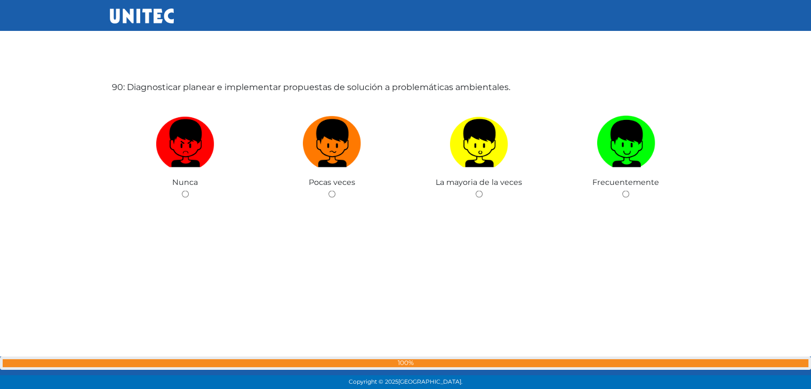
scroll to position [34722, 0]
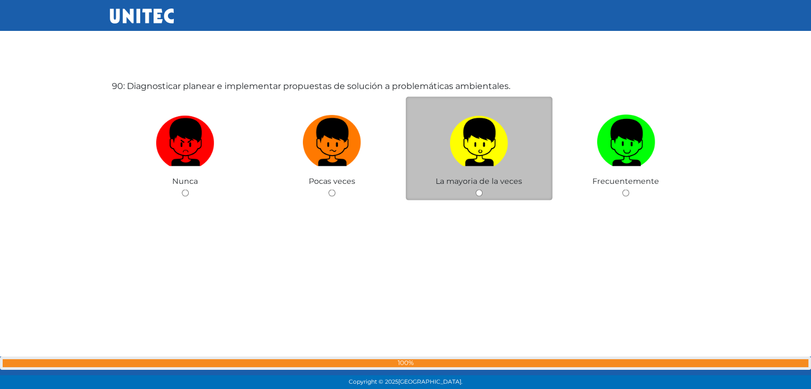
click at [479, 190] on input "radio" at bounding box center [479, 193] width 7 height 7
radio input "true"
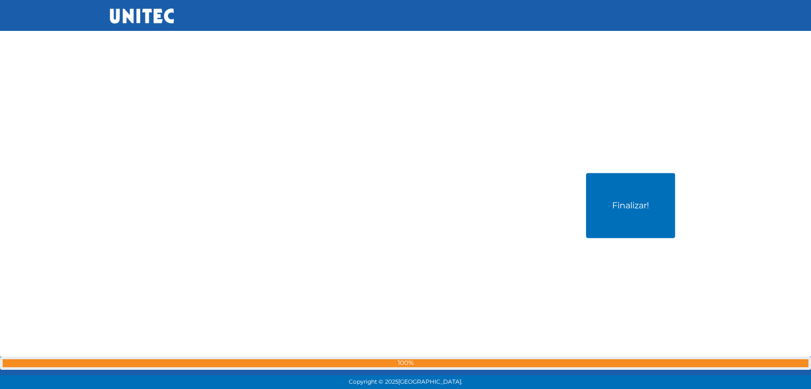
scroll to position [35039, 0]
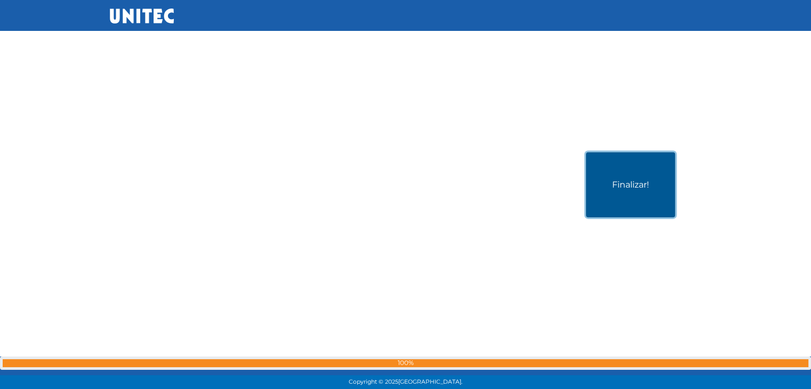
click at [617, 156] on button "Finalizar!" at bounding box center [630, 185] width 89 height 65
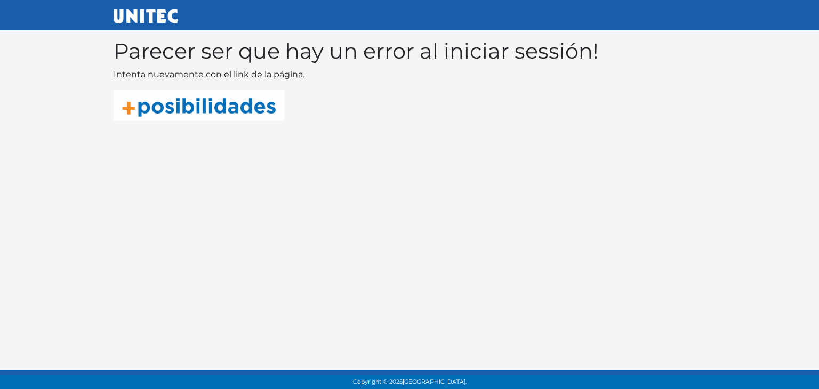
click at [147, 113] on img at bounding box center [199, 105] width 171 height 31
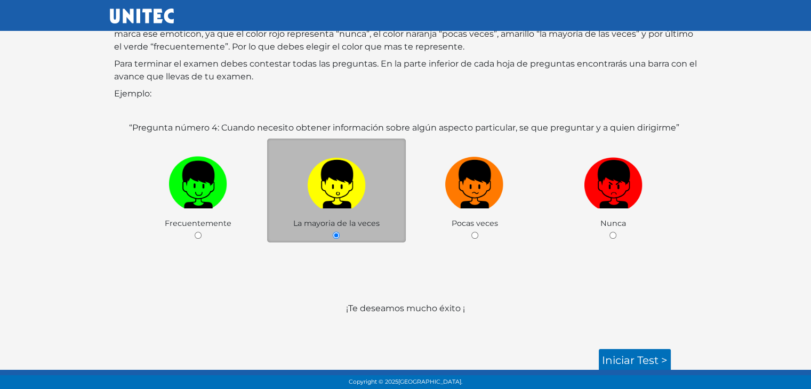
scroll to position [117, 0]
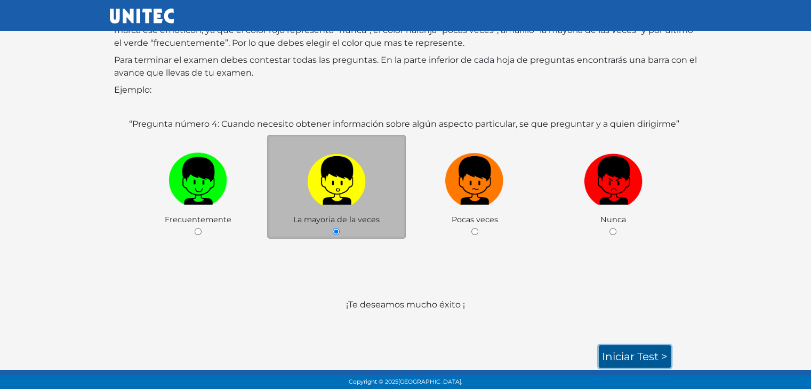
click at [603, 347] on link "Iniciar test >" at bounding box center [635, 357] width 72 height 22
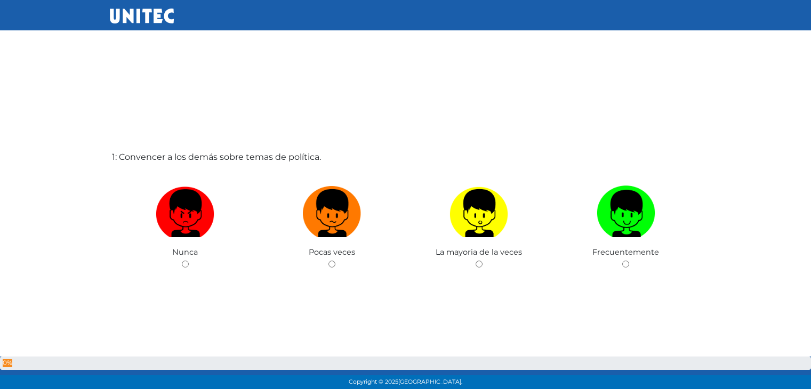
scroll to position [3, 0]
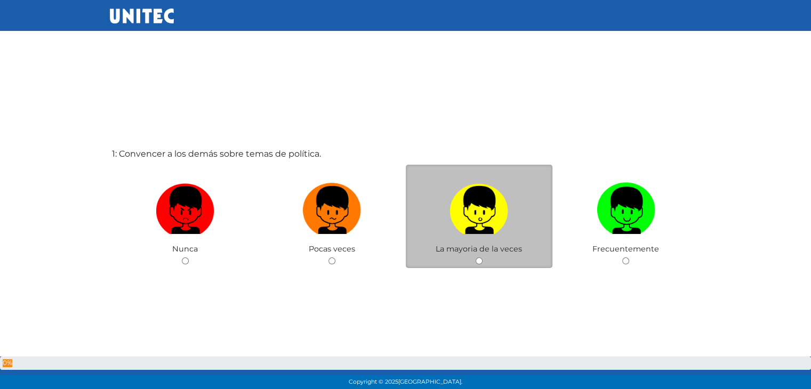
click at [478, 260] on input "radio" at bounding box center [479, 261] width 7 height 7
radio input "true"
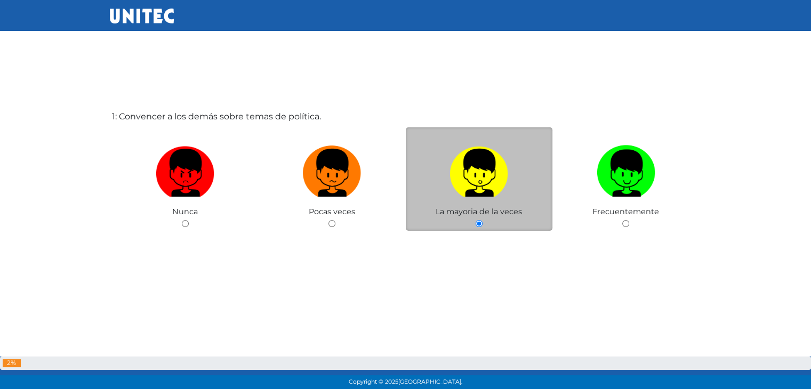
scroll to position [44, 0]
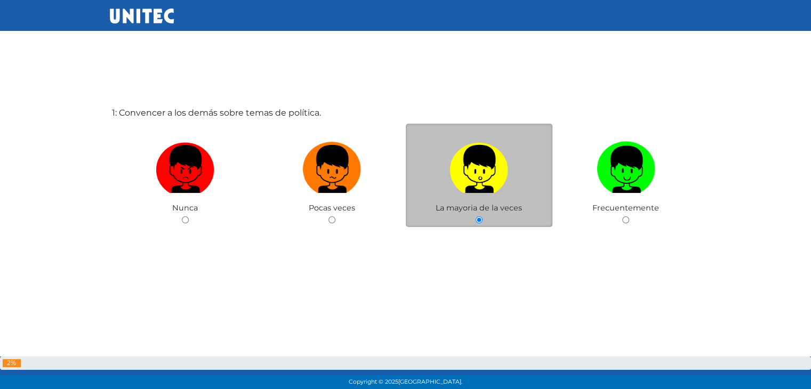
click at [622, 217] on input "radio" at bounding box center [625, 220] width 7 height 7
radio input "true"
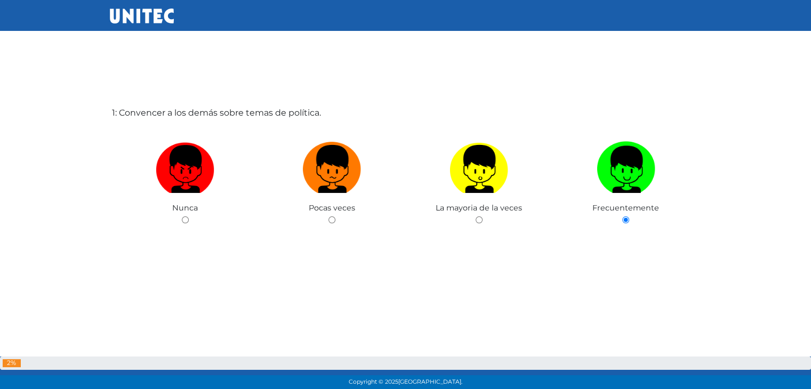
click at [182, 217] on input "radio" at bounding box center [185, 220] width 7 height 7
radio input "true"
click at [329, 217] on input "radio" at bounding box center [332, 220] width 7 height 7
radio input "true"
click at [476, 217] on input "radio" at bounding box center [479, 220] width 7 height 7
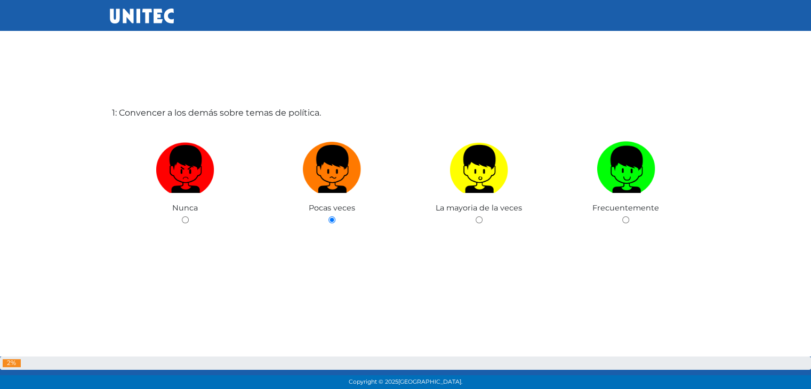
radio input "true"
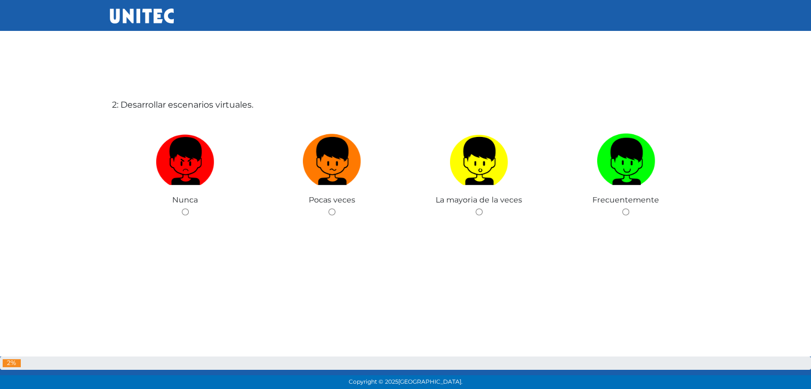
scroll to position [443, 0]
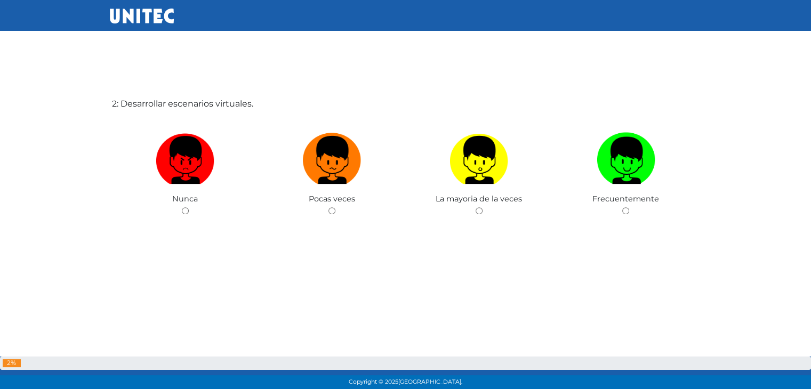
drag, startPoint x: 489, startPoint y: 261, endPoint x: 407, endPoint y: 286, distance: 85.4
click at [407, 286] on div "2: Desarrollar escenarios virtuales. [GEOGRAPHIC_DATA] Pocas veces La mayoria d…" at bounding box center [406, 194] width 592 height 389
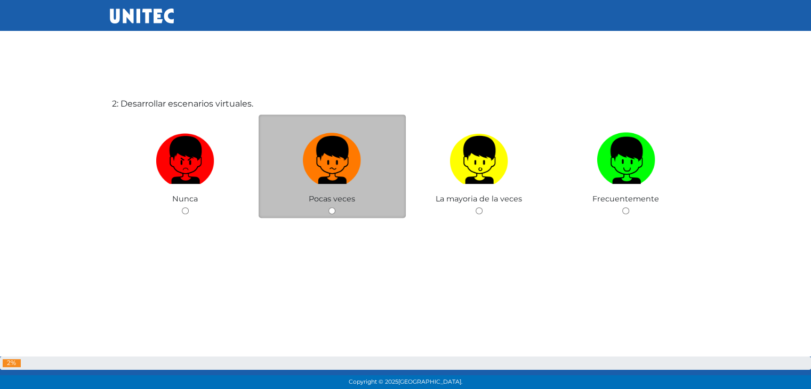
click at [331, 211] on input "radio" at bounding box center [332, 210] width 7 height 7
radio input "true"
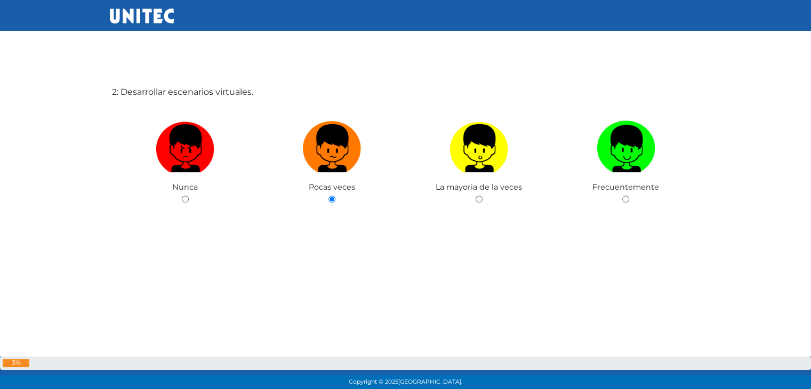
click at [326, 314] on div "2: Desarrollar escenarios virtuales. [GEOGRAPHIC_DATA] Pocas veces La mayoria d…" at bounding box center [406, 182] width 592 height 389
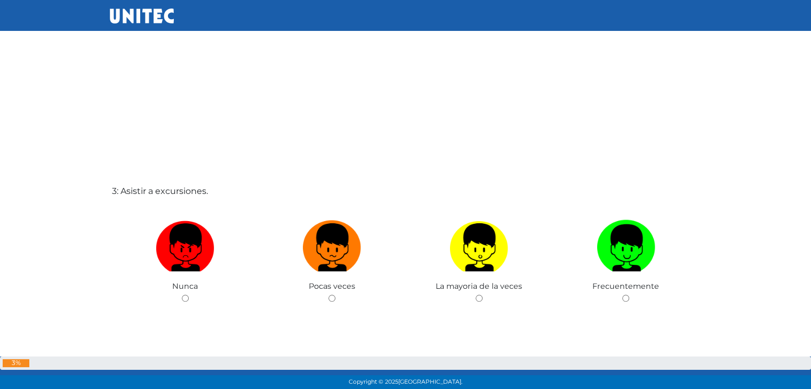
scroll to position [796, 0]
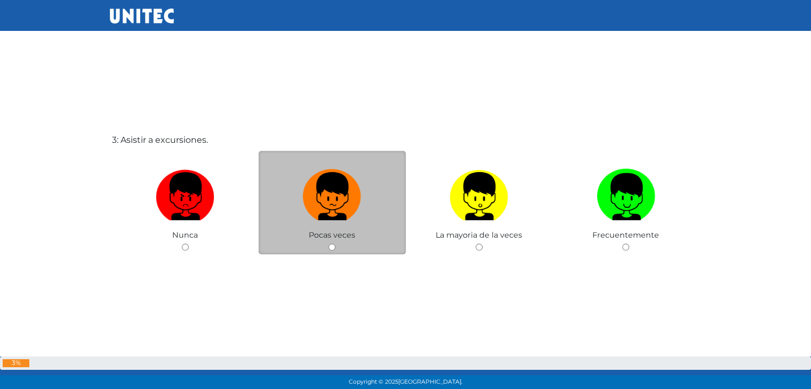
click at [332, 244] on input "radio" at bounding box center [332, 247] width 7 height 7
radio input "true"
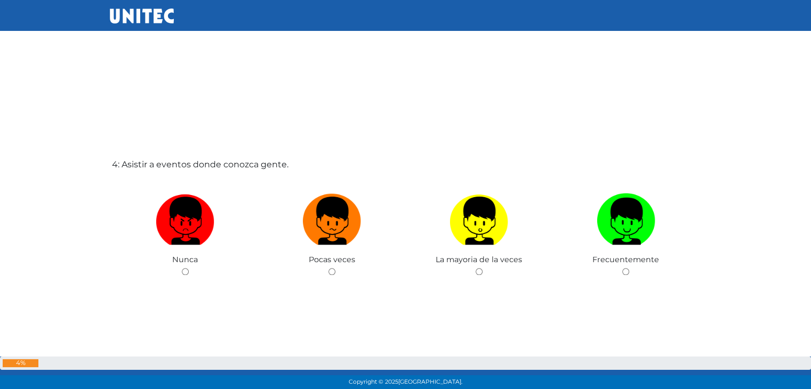
scroll to position [1161, 0]
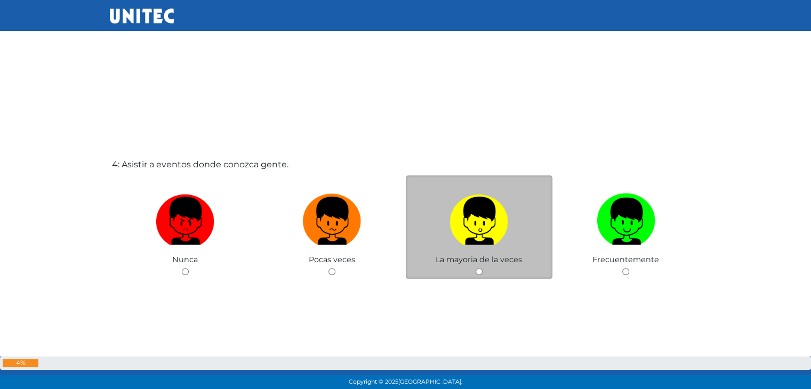
click at [479, 272] on input "radio" at bounding box center [479, 271] width 7 height 7
radio input "true"
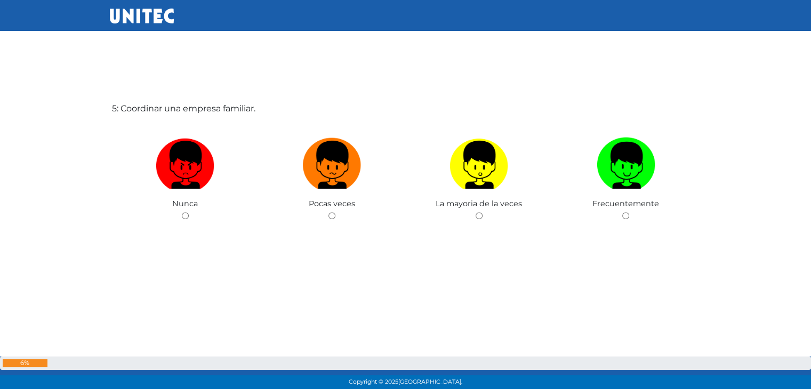
scroll to position [1610, 0]
